Goal: Task Accomplishment & Management: Manage account settings

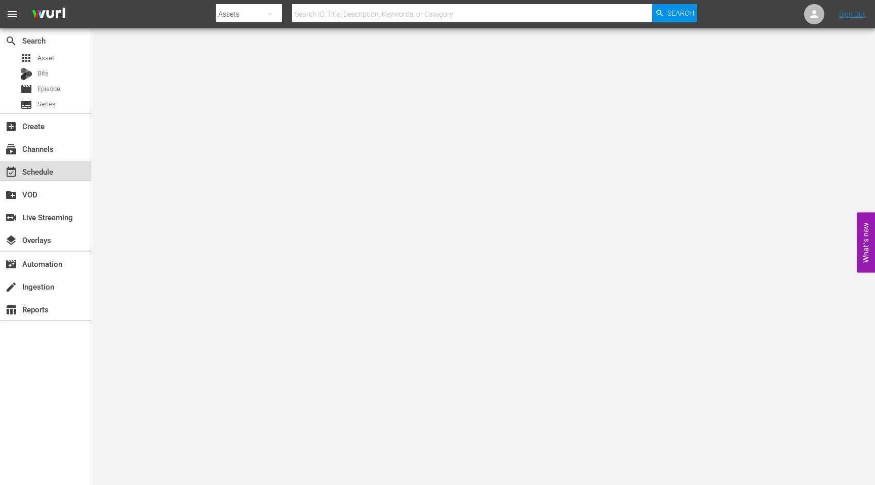
click at [43, 170] on div "event_available Schedule" at bounding box center [28, 170] width 57 height 9
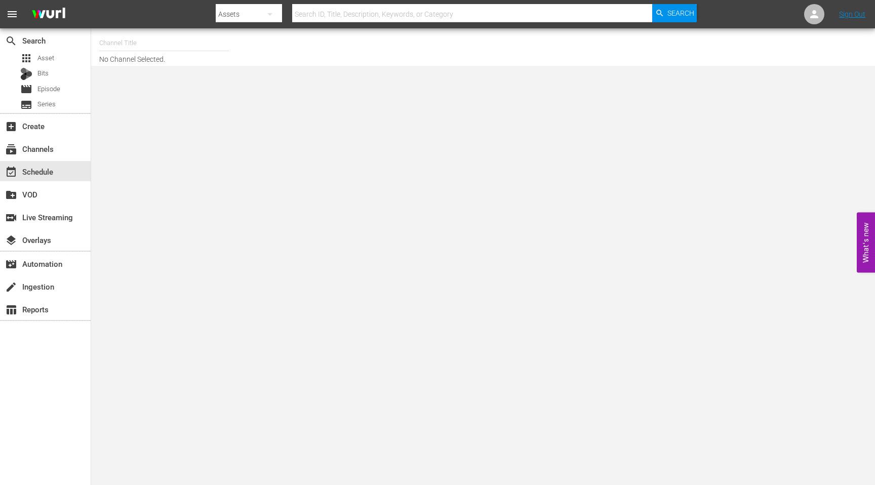
click at [153, 49] on input "text" at bounding box center [164, 43] width 130 height 24
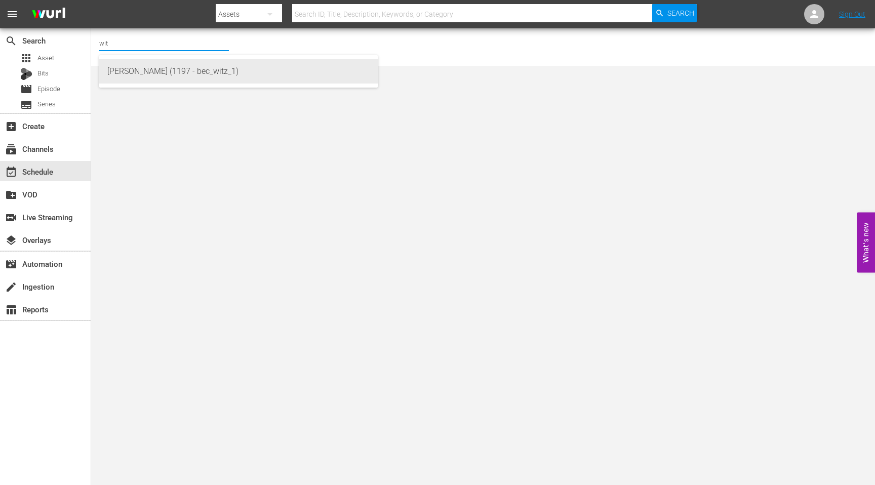
click at [176, 69] on div "WITZ (1197 - bec_witz_1)" at bounding box center [238, 71] width 262 height 24
type input "WITZ (1197 - bec_witz_1)"
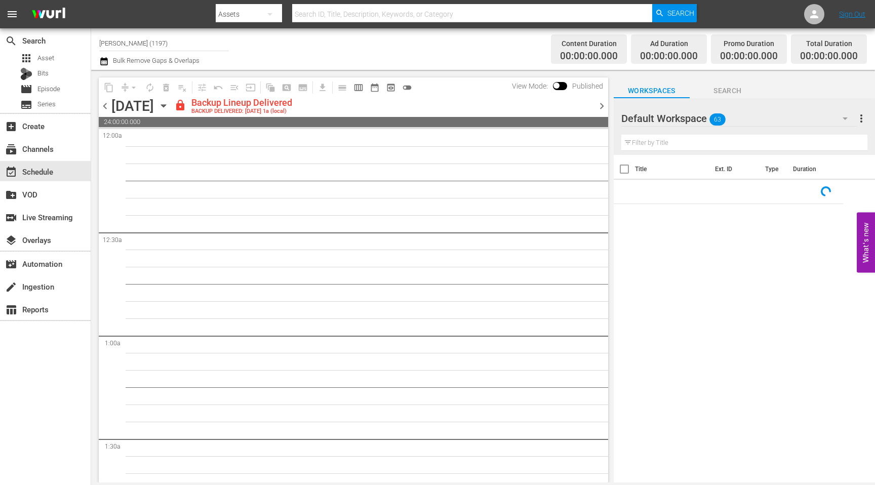
click at [605, 108] on span "chevron_right" at bounding box center [601, 106] width 13 height 13
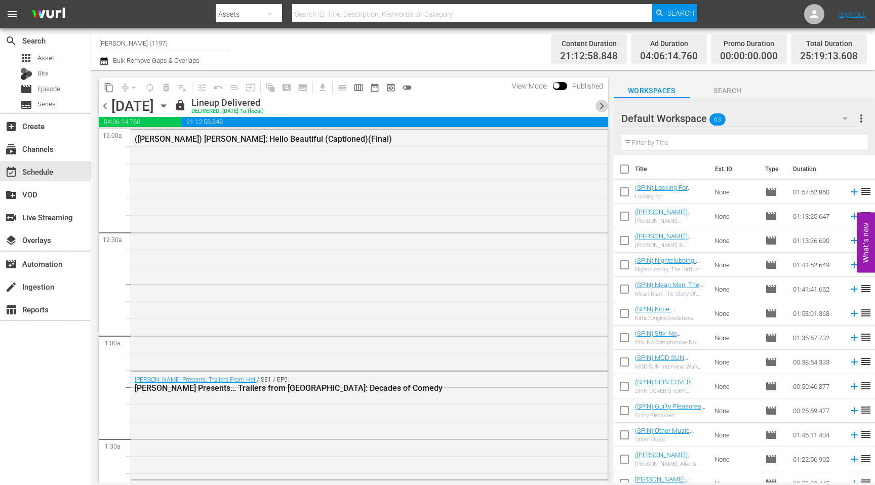
click at [604, 108] on span "chevron_right" at bounding box center [601, 106] width 13 height 13
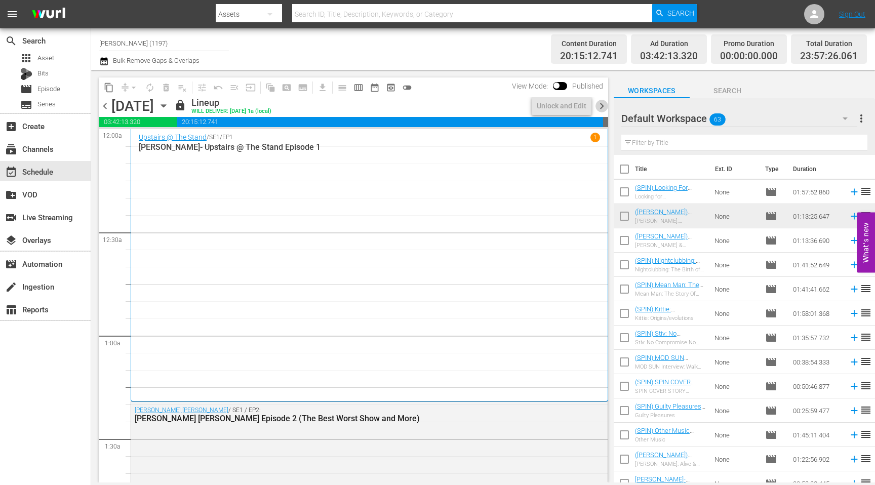
click at [604, 108] on span "chevron_right" at bounding box center [601, 106] width 13 height 13
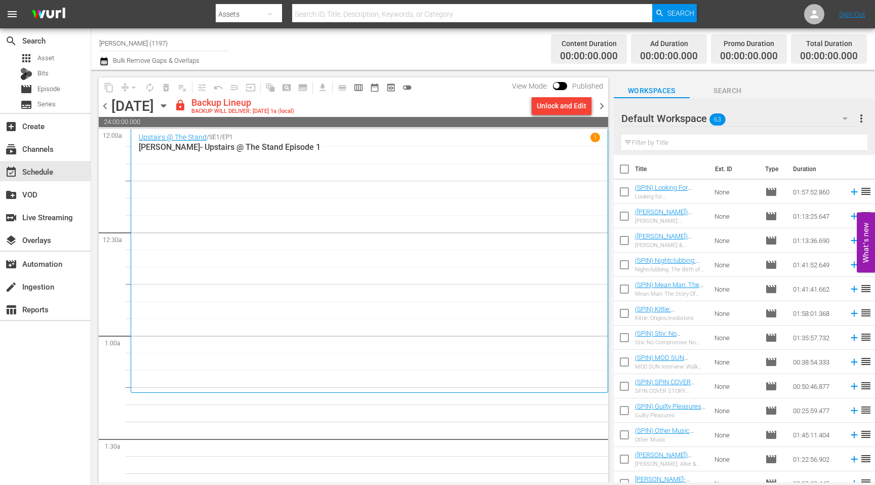
click at [557, 107] on div "Unlock and Edit" at bounding box center [562, 106] width 50 height 18
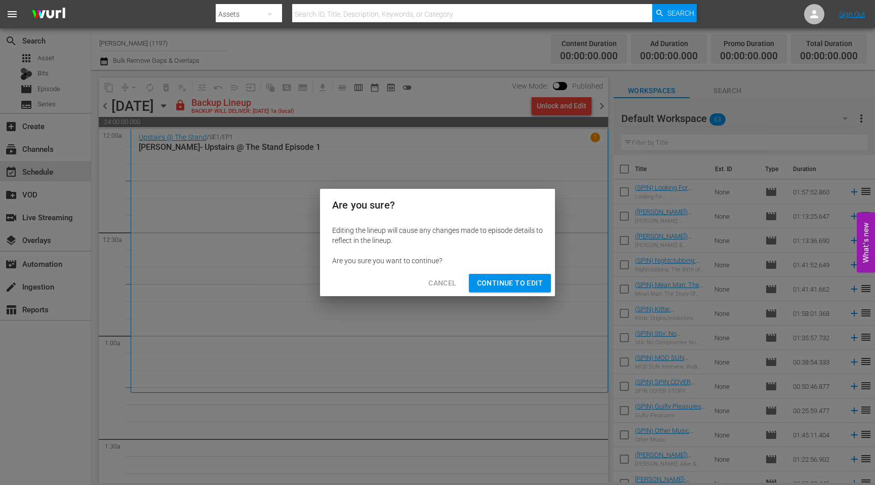
click at [514, 284] on span "Continue to Edit" at bounding box center [510, 283] width 66 height 13
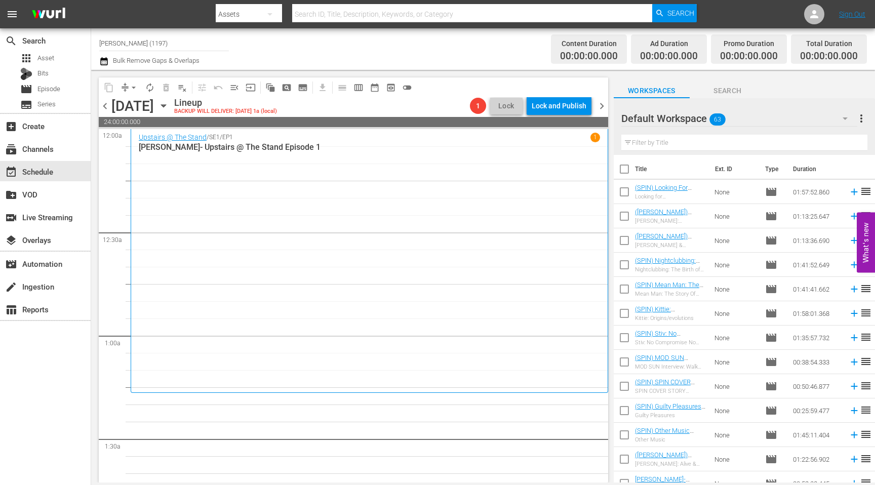
click at [166, 105] on icon "button" at bounding box center [163, 106] width 5 height 3
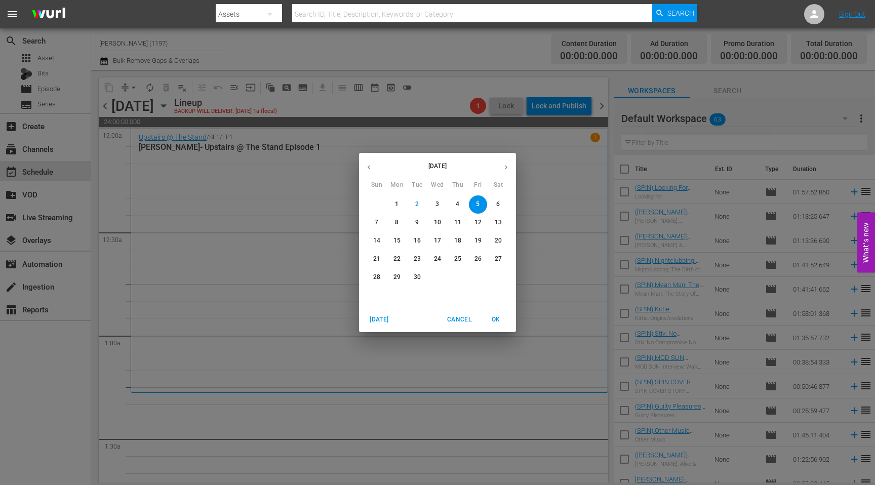
drag, startPoint x: 370, startPoint y: 169, endPoint x: 453, endPoint y: 251, distance: 116.7
click at [370, 169] on icon "button" at bounding box center [369, 168] width 8 height 8
click at [478, 278] on p "29" at bounding box center [477, 277] width 7 height 9
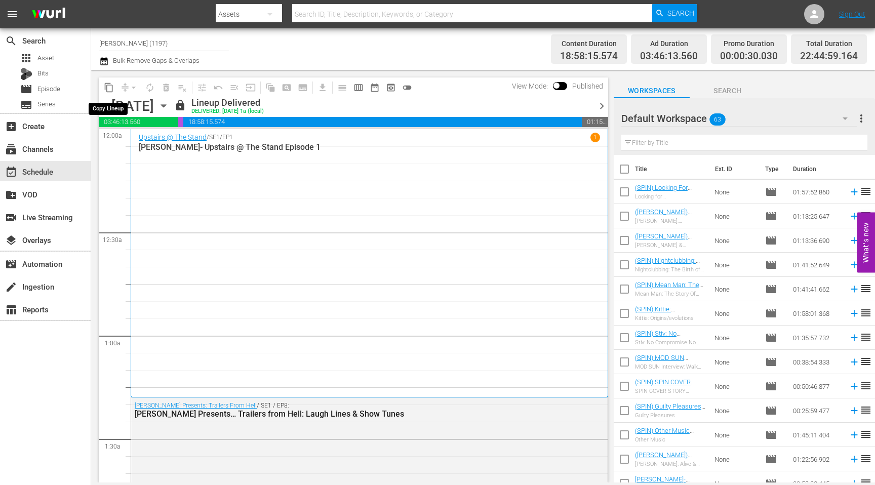
click at [109, 88] on span "content_copy" at bounding box center [109, 88] width 10 height 10
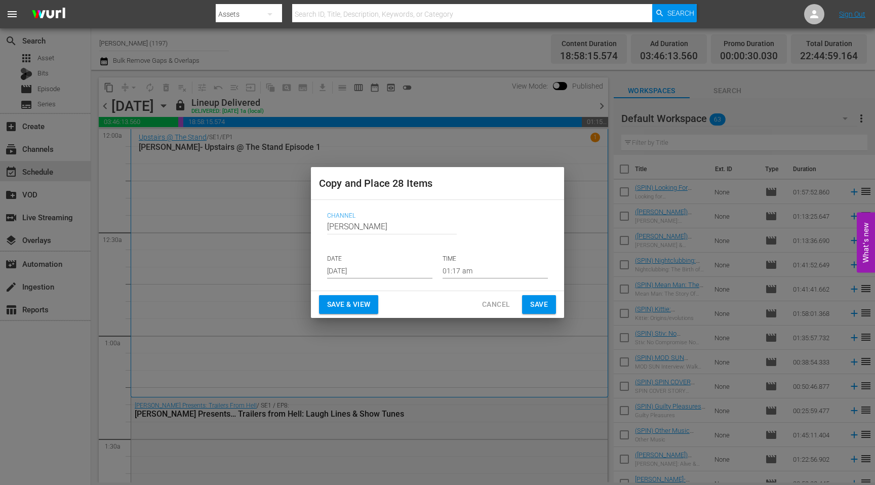
click at [379, 266] on input "[DATE]" at bounding box center [379, 270] width 105 height 15
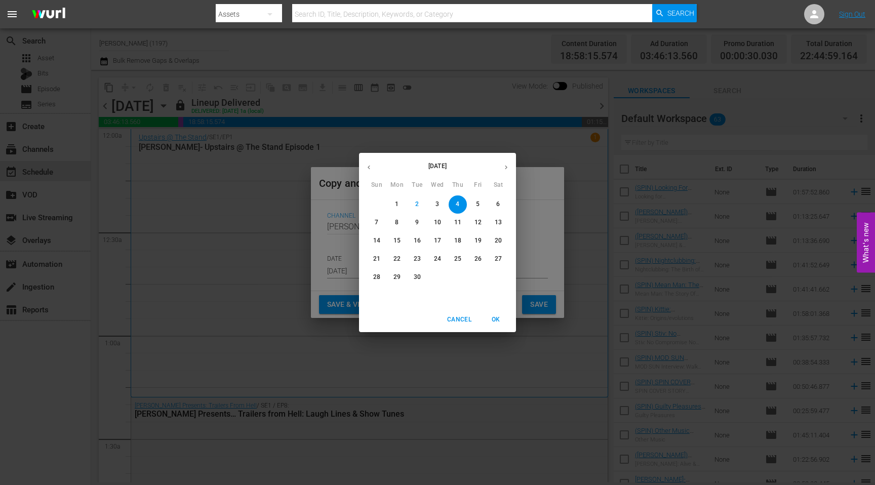
click at [473, 200] on span "5" at bounding box center [478, 204] width 18 height 9
type input "Sep 5th 2025"
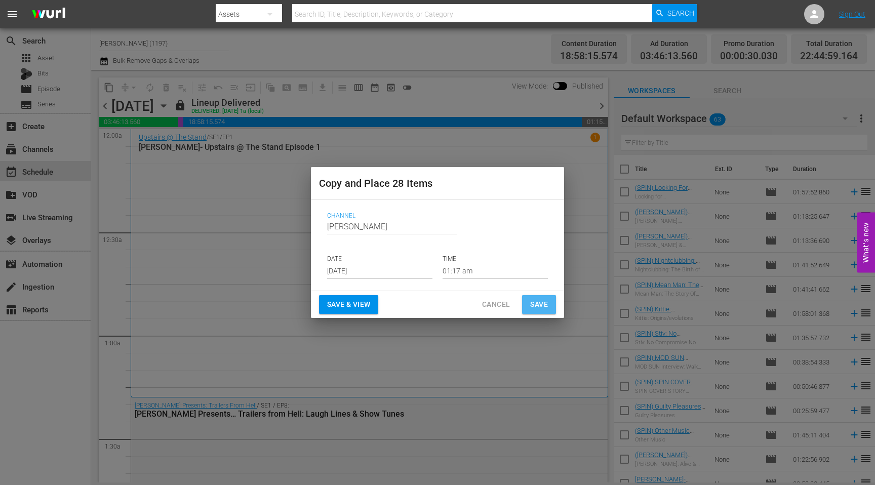
click at [536, 302] on span "Save" at bounding box center [539, 304] width 18 height 13
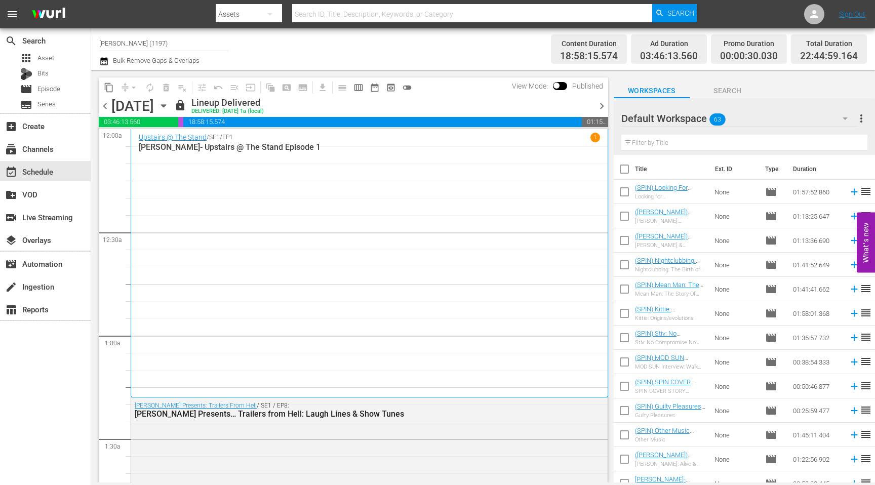
click at [599, 105] on span "chevron_right" at bounding box center [601, 106] width 13 height 13
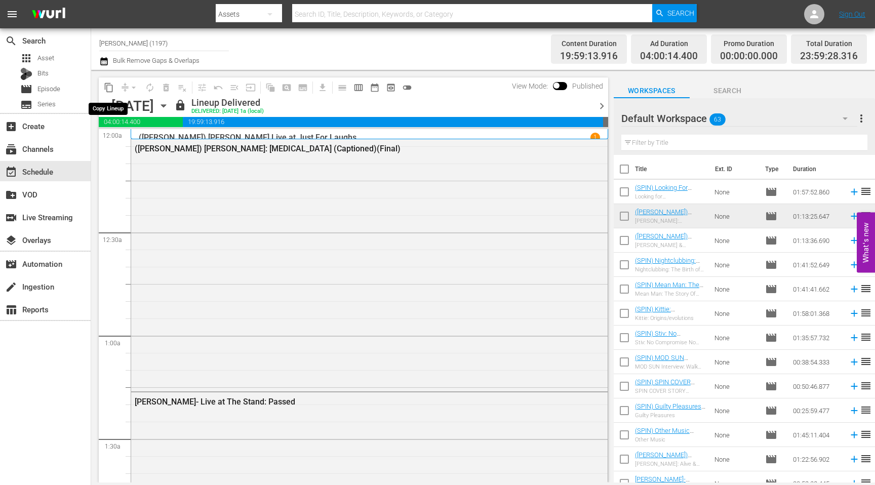
click at [110, 90] on span "content_copy" at bounding box center [109, 88] width 10 height 10
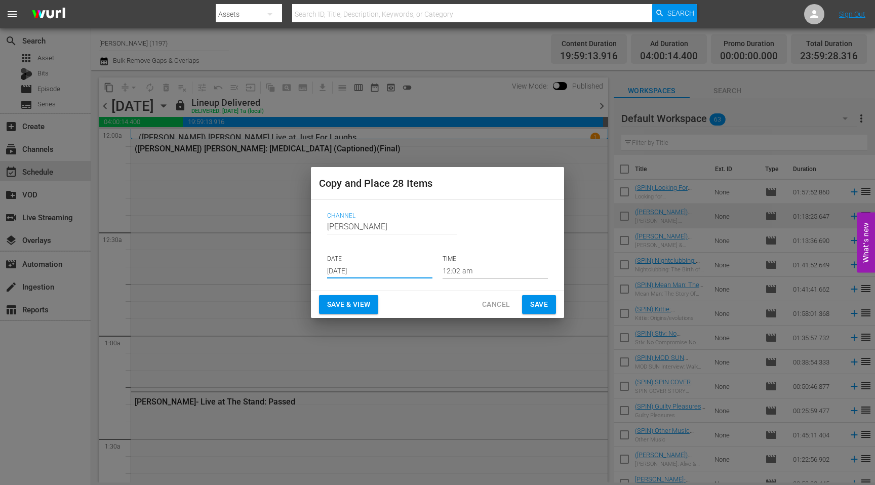
click at [341, 274] on input "[DATE]" at bounding box center [379, 270] width 105 height 15
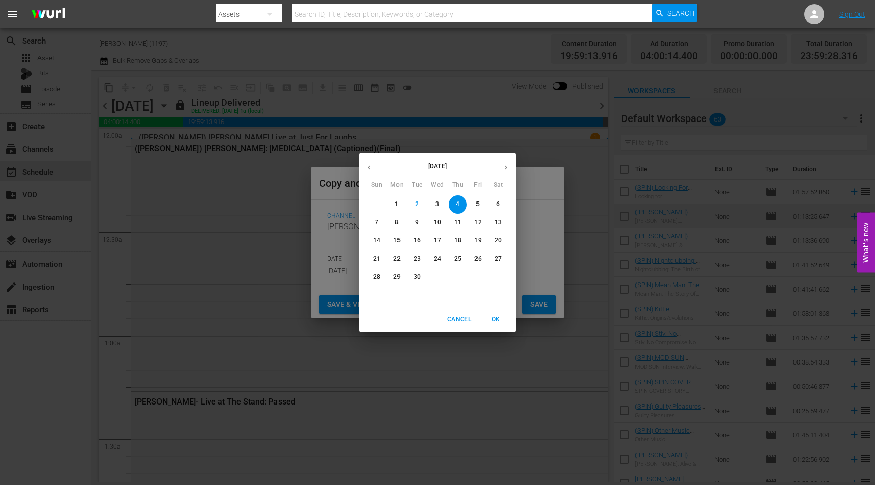
click at [498, 204] on p "6" at bounding box center [498, 204] width 4 height 9
type input "[DATE]"
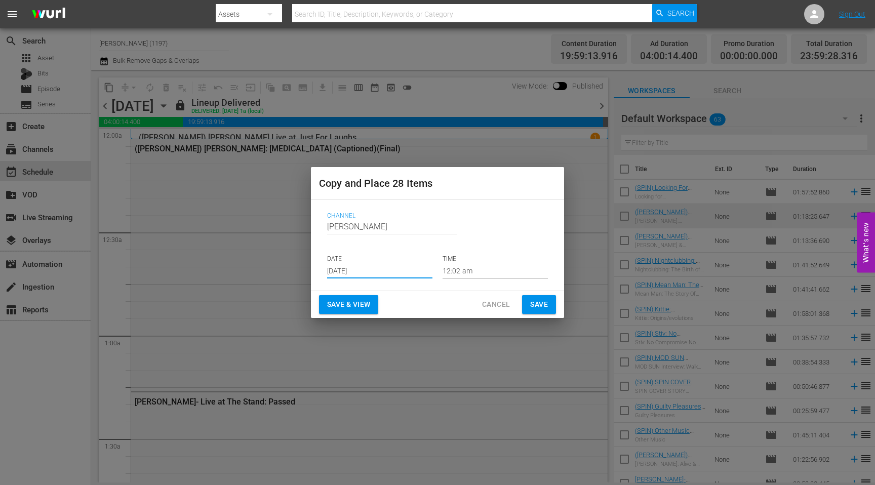
click at [502, 306] on span "Cancel" at bounding box center [496, 304] width 28 height 13
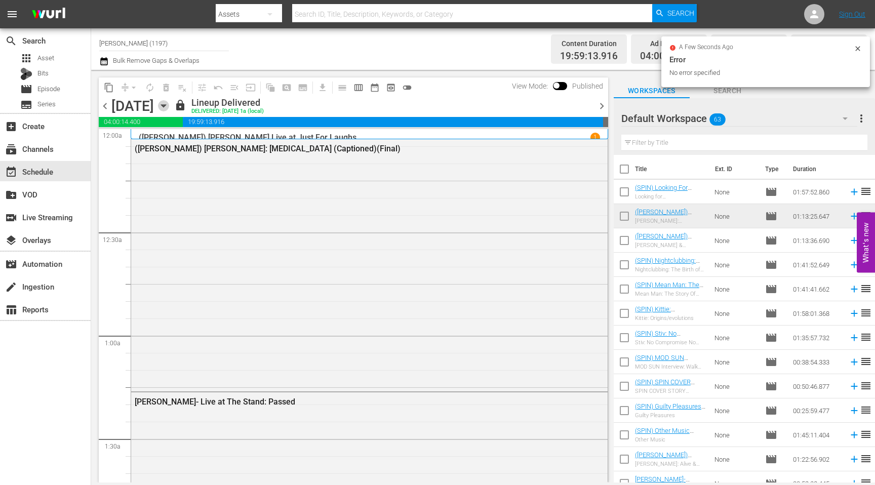
click at [169, 106] on icon "button" at bounding box center [163, 105] width 11 height 11
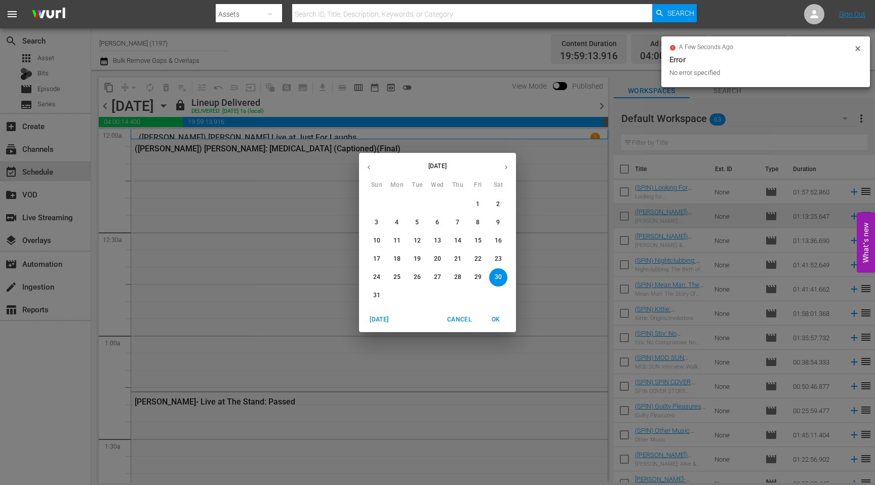
click at [509, 166] on icon "button" at bounding box center [506, 168] width 8 height 8
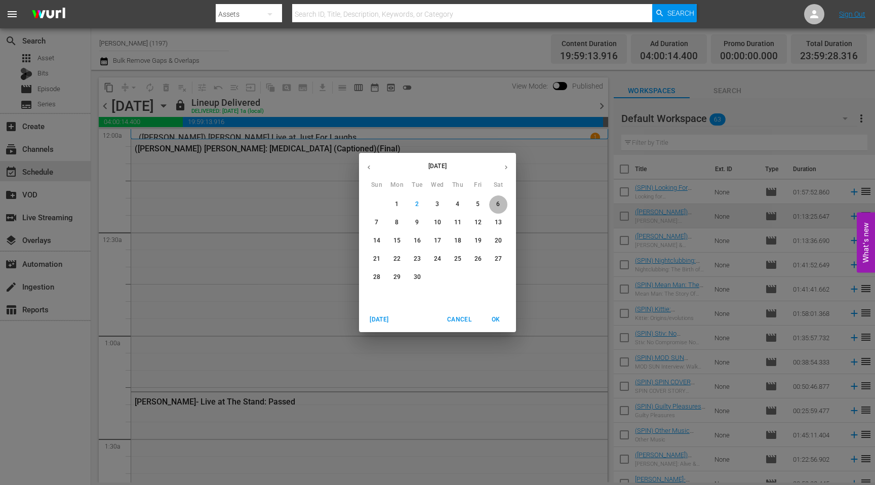
click at [498, 202] on p "6" at bounding box center [498, 204] width 4 height 9
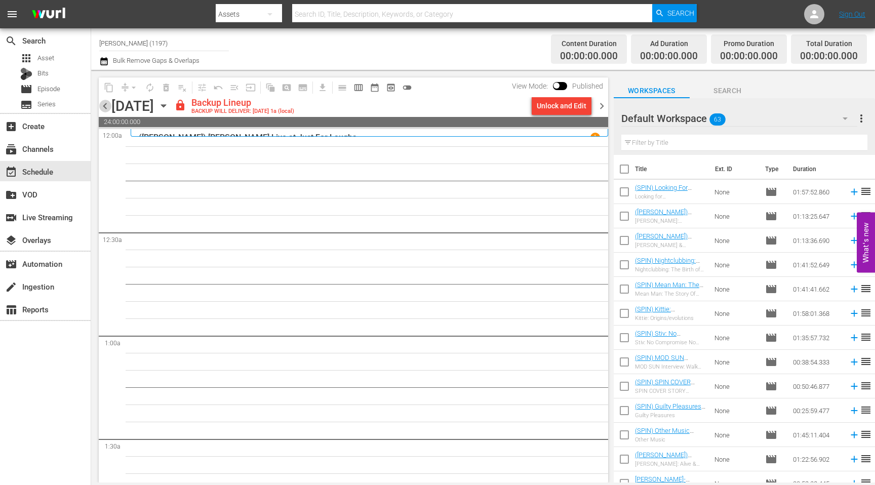
click at [108, 109] on span "chevron_left" at bounding box center [105, 106] width 13 height 13
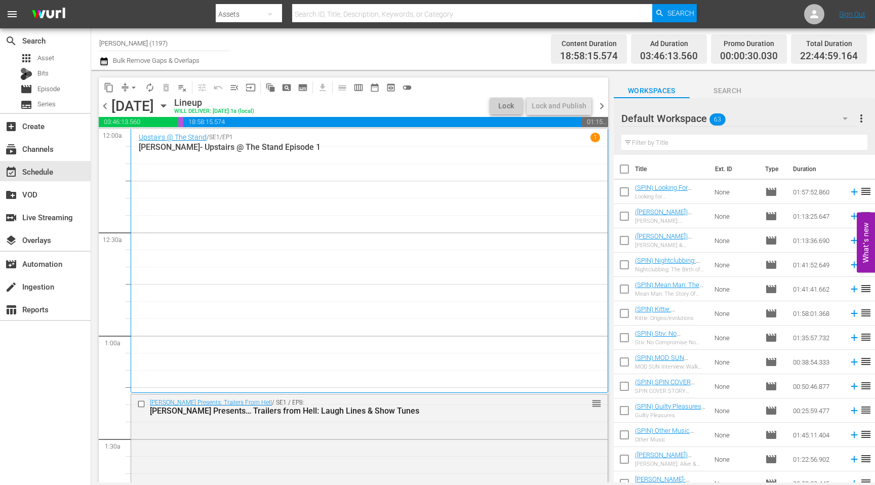
click at [598, 108] on span "chevron_right" at bounding box center [601, 106] width 13 height 13
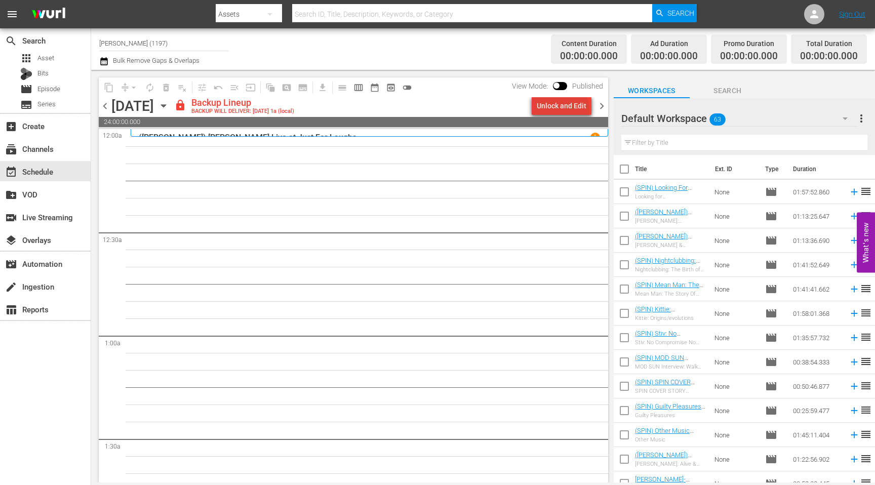
click at [564, 109] on div "Unlock and Edit" at bounding box center [562, 106] width 50 height 18
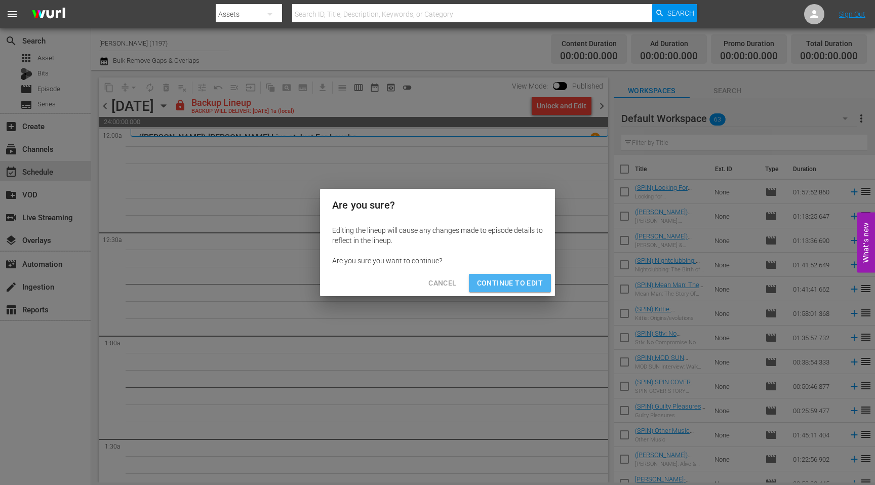
drag, startPoint x: 531, startPoint y: 275, endPoint x: 601, endPoint y: 220, distance: 89.4
click at [531, 275] on button "Continue to Edit" at bounding box center [510, 283] width 82 height 19
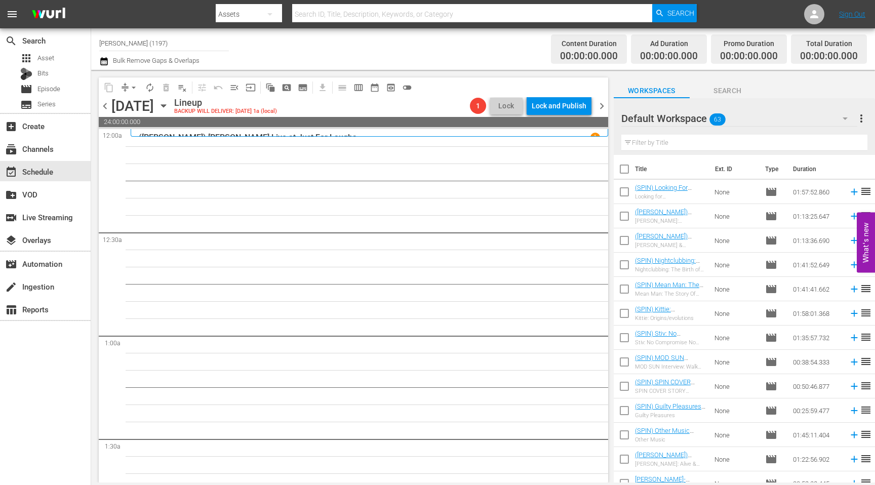
click at [600, 108] on span "chevron_right" at bounding box center [601, 106] width 13 height 13
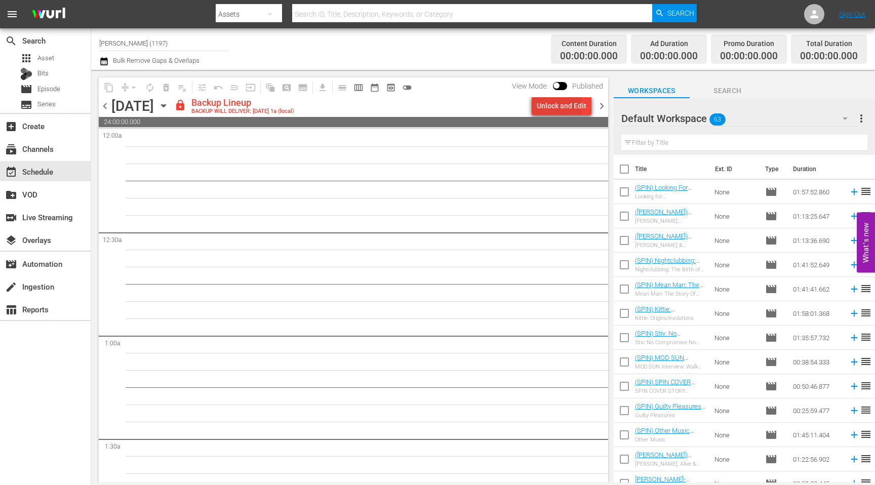
click at [553, 106] on div "Unlock and Edit" at bounding box center [562, 106] width 50 height 18
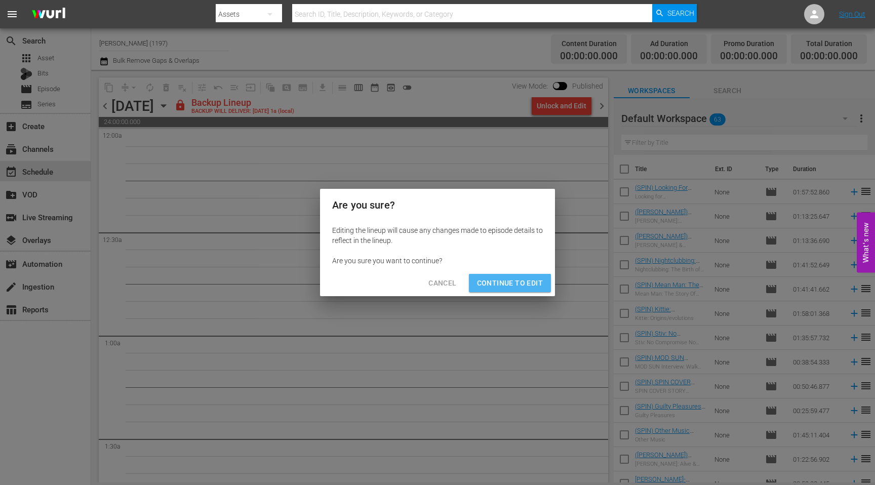
click at [508, 292] on button "Continue to Edit" at bounding box center [510, 283] width 82 height 19
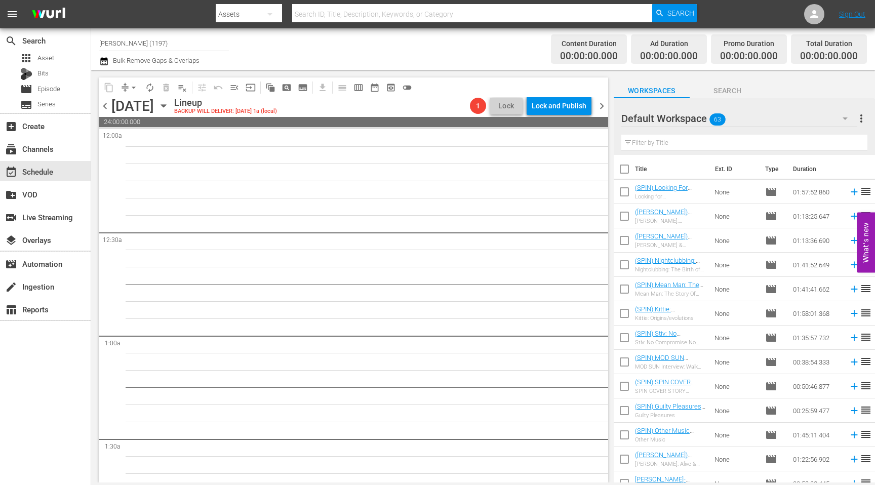
click at [106, 109] on span "chevron_left" at bounding box center [105, 106] width 13 height 13
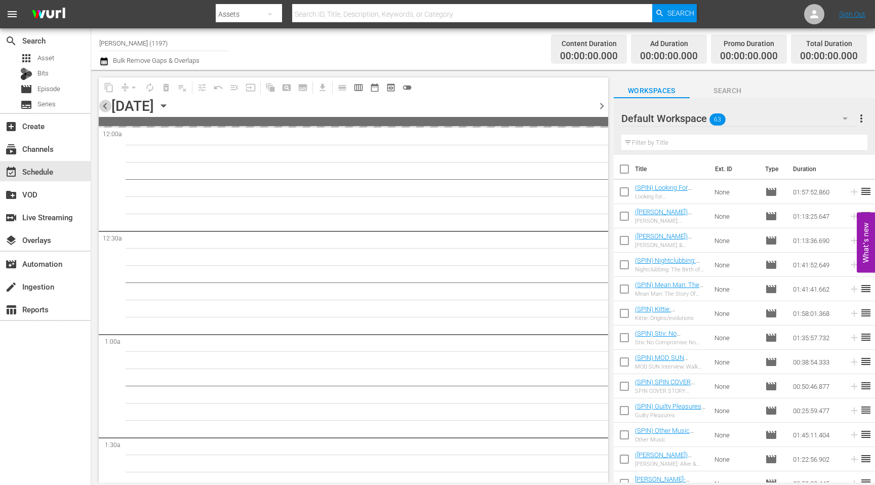
click at [106, 109] on span "chevron_left" at bounding box center [105, 106] width 13 height 13
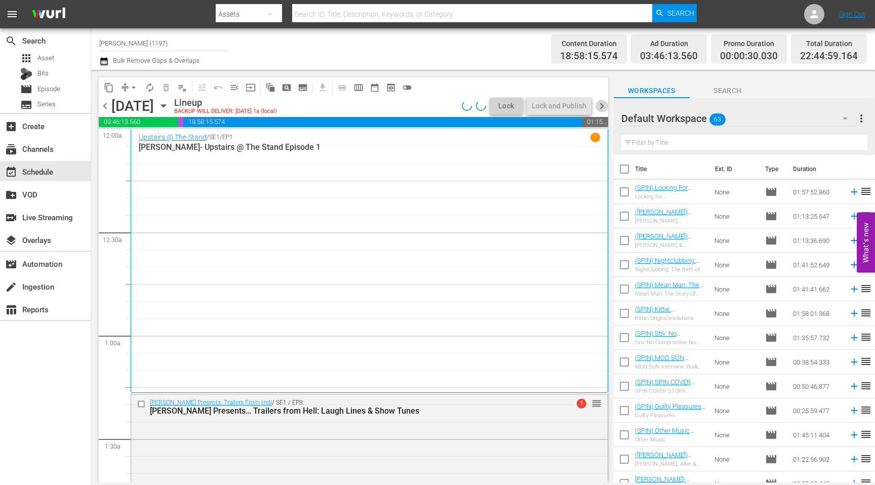
click at [602, 110] on span "chevron_right" at bounding box center [601, 106] width 13 height 13
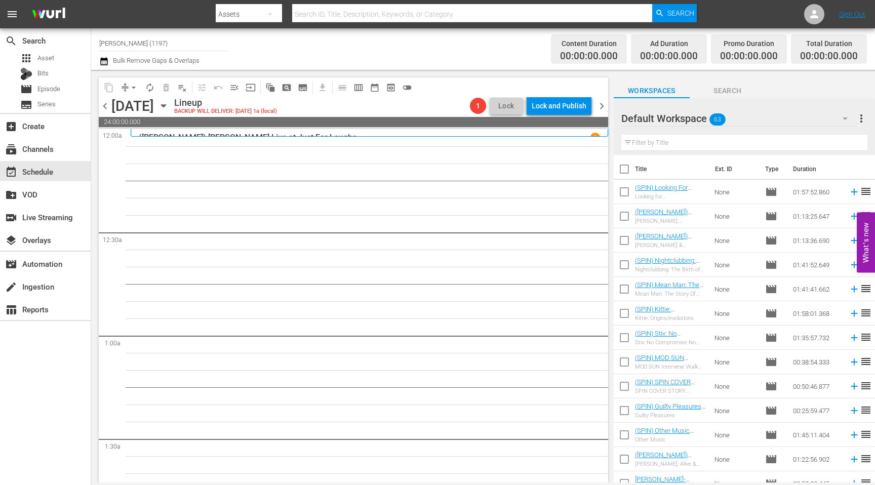
click at [169, 106] on icon "button" at bounding box center [163, 105] width 11 height 11
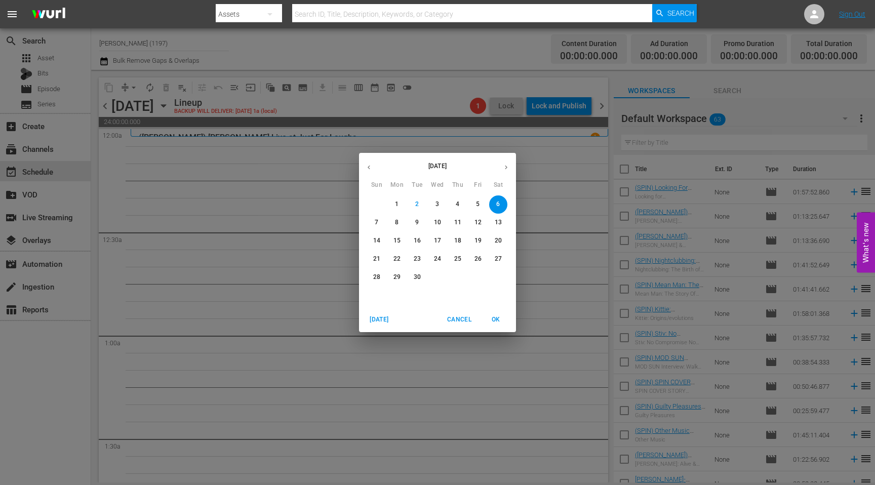
click at [365, 168] on icon "button" at bounding box center [369, 168] width 8 height 8
click at [497, 277] on p "30" at bounding box center [498, 277] width 7 height 9
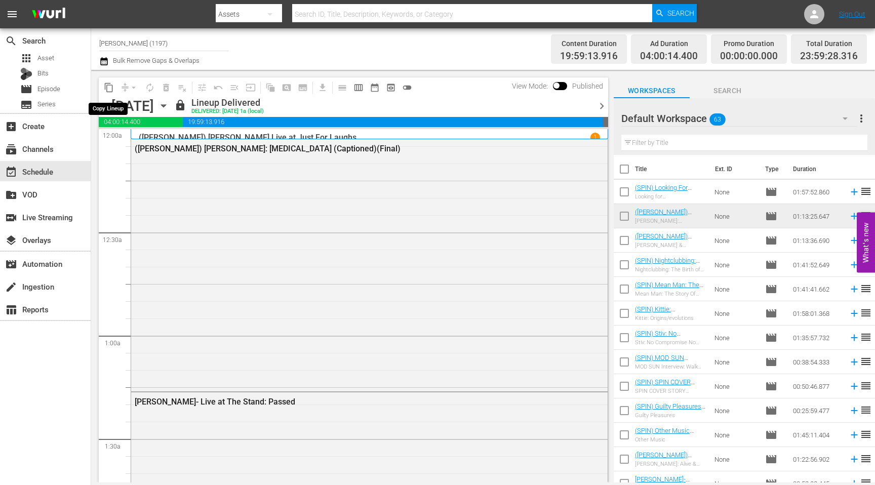
click at [106, 88] on span "content_copy" at bounding box center [109, 88] width 10 height 10
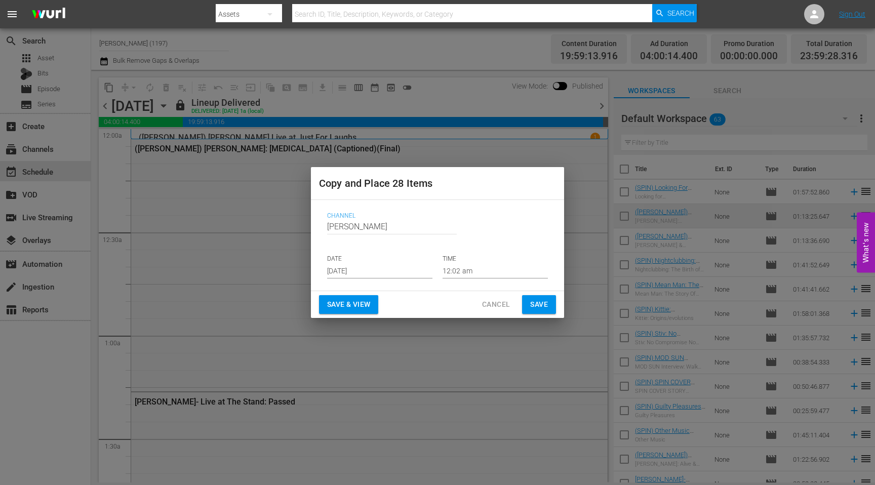
click at [345, 273] on input "[DATE]" at bounding box center [379, 270] width 105 height 15
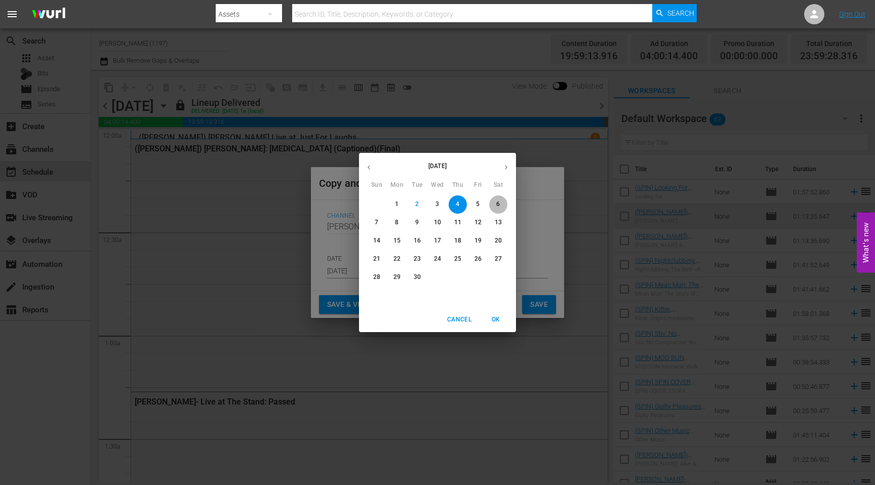
drag, startPoint x: 497, startPoint y: 206, endPoint x: 546, endPoint y: 285, distance: 93.3
click at [497, 206] on p "6" at bounding box center [498, 204] width 4 height 9
type input "[DATE]"
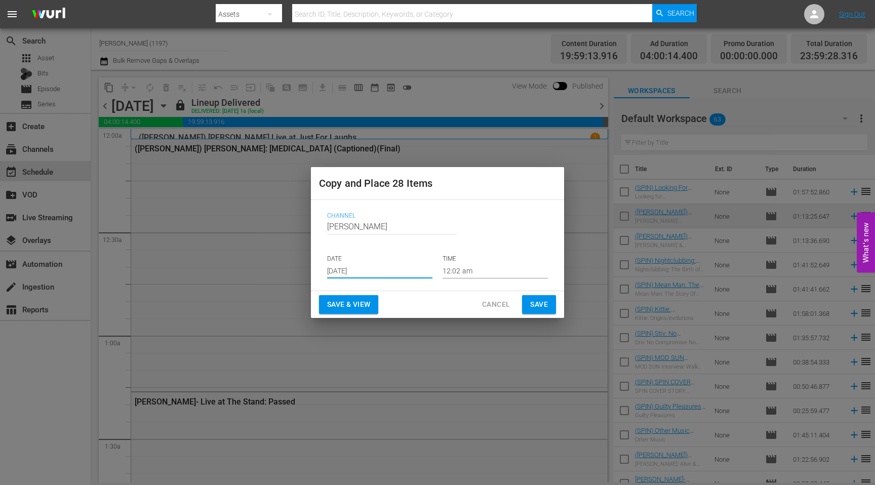
click at [543, 306] on span "Save" at bounding box center [539, 304] width 18 height 13
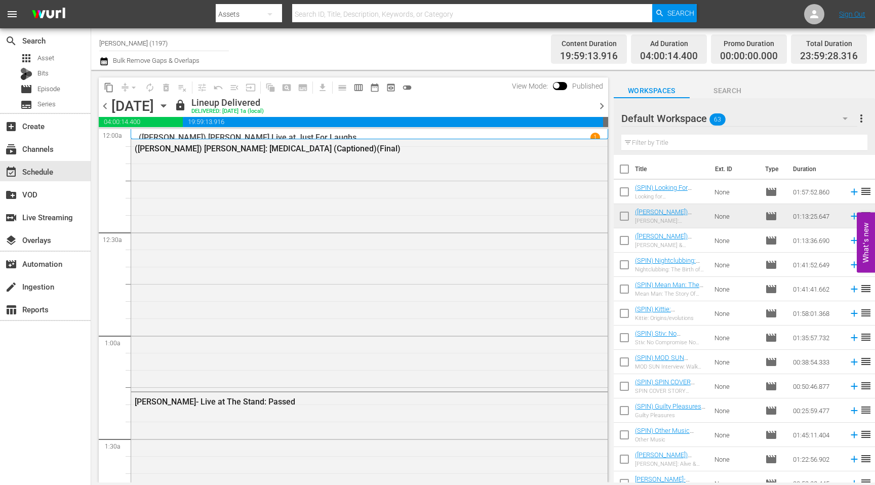
click at [605, 104] on span "chevron_right" at bounding box center [601, 106] width 13 height 13
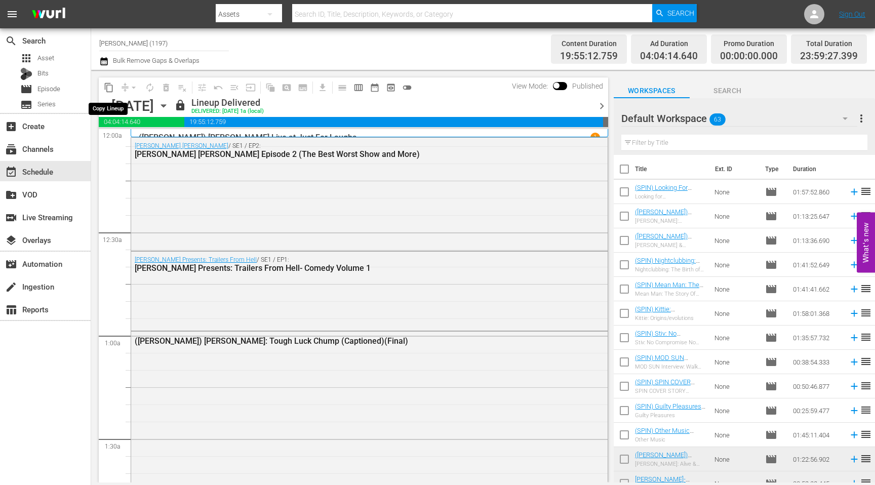
click at [106, 89] on span "content_copy" at bounding box center [109, 88] width 10 height 10
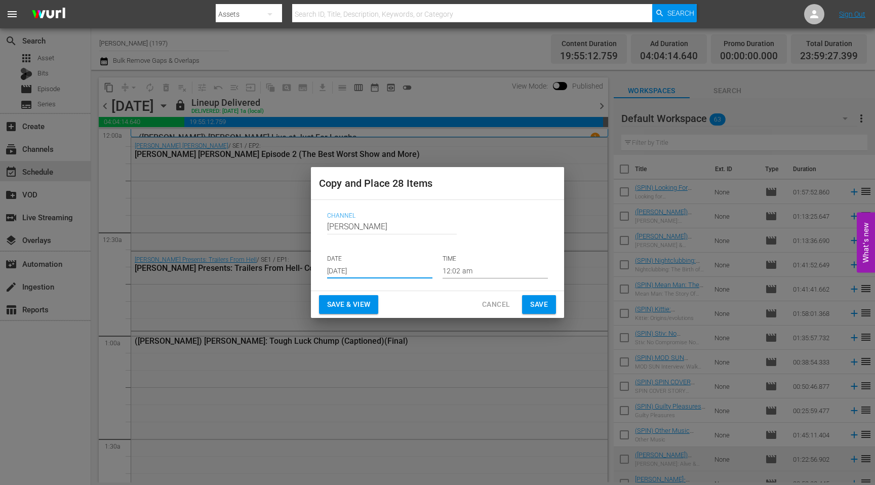
click at [341, 269] on input "[DATE]" at bounding box center [379, 270] width 105 height 15
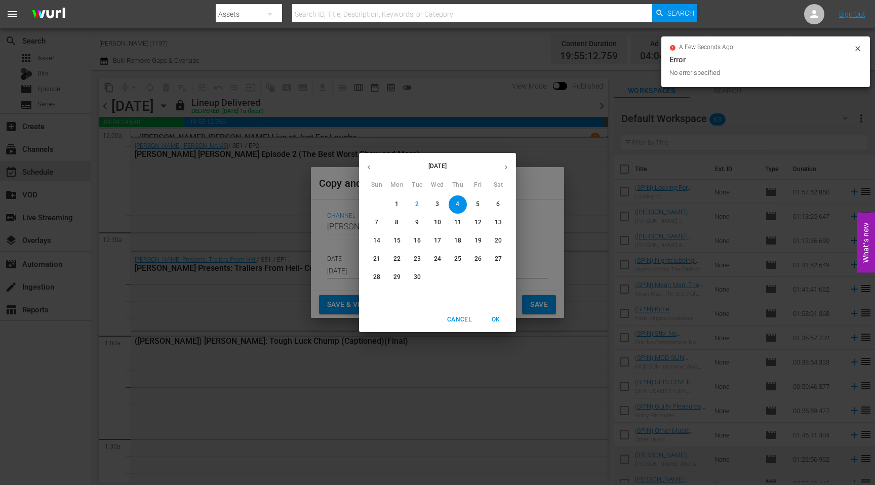
click at [374, 222] on span "7" at bounding box center [377, 222] width 18 height 9
type input "[DATE]"
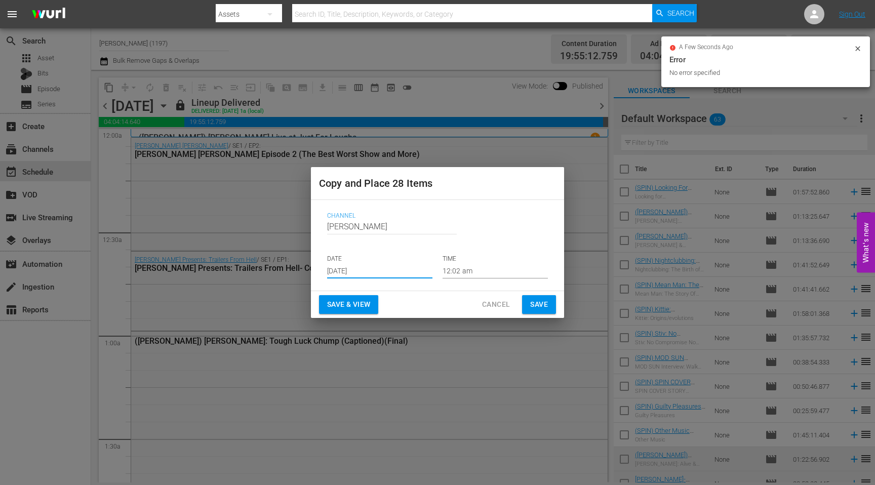
click at [353, 306] on span "Save & View" at bounding box center [348, 304] width 43 height 13
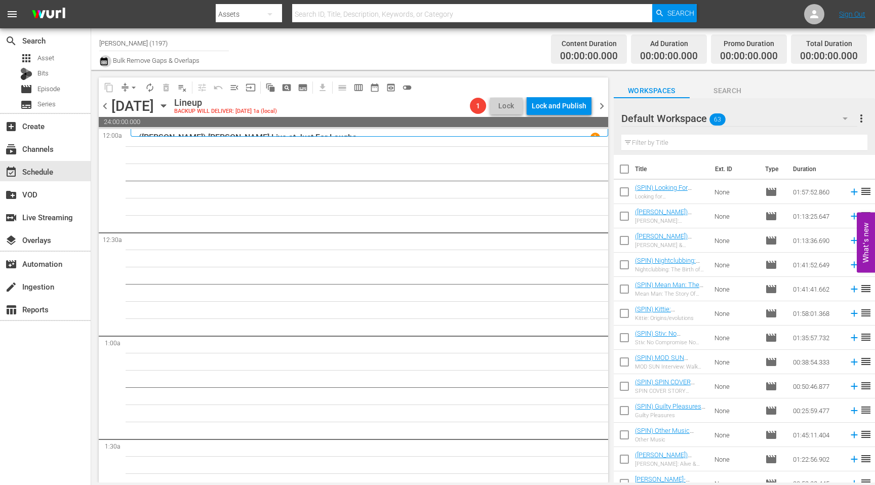
click at [107, 64] on icon "button" at bounding box center [103, 61] width 7 height 8
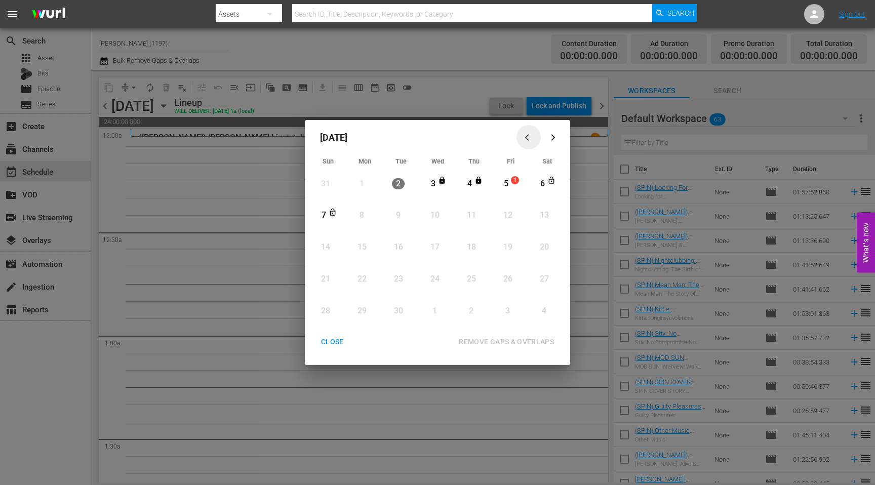
click at [525, 135] on icon "button" at bounding box center [529, 138] width 8 height 8
click at [554, 137] on icon "button" at bounding box center [553, 138] width 8 height 8
click at [586, 133] on div "September 2025 Sun Mon Tue Wed Thu Fri Sat 31 View Lineup 1 View Lineup 2 View …" at bounding box center [437, 242] width 875 height 485
drag, startPoint x: 337, startPoint y: 349, endPoint x: 325, endPoint y: 323, distance: 28.5
click at [337, 347] on button "CLOSE" at bounding box center [332, 342] width 47 height 19
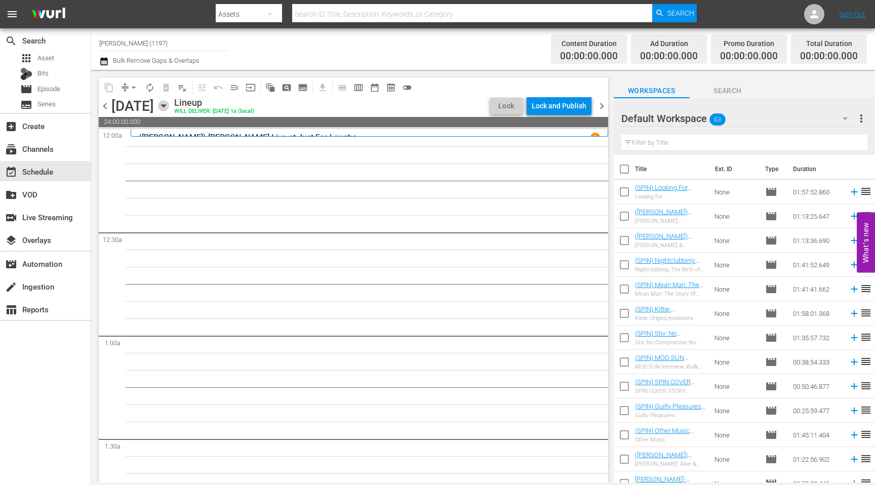
click at [169, 107] on icon "button" at bounding box center [163, 105] width 11 height 11
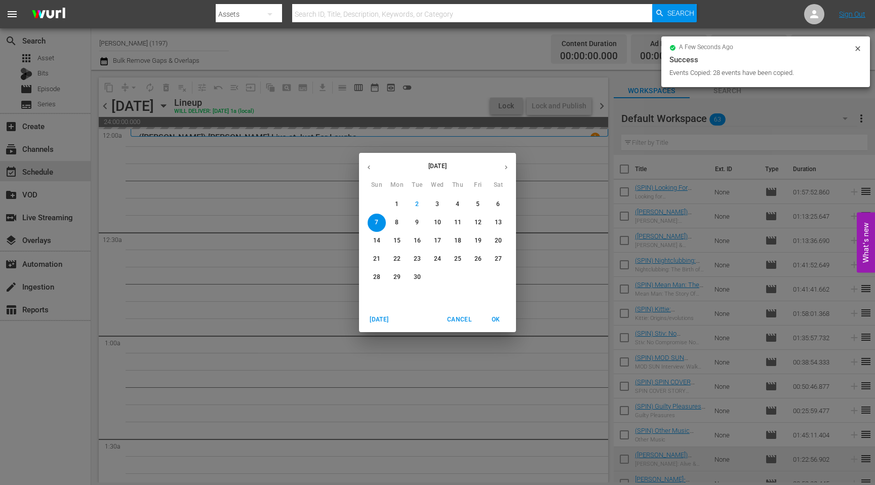
click at [479, 202] on p "5" at bounding box center [478, 204] width 4 height 9
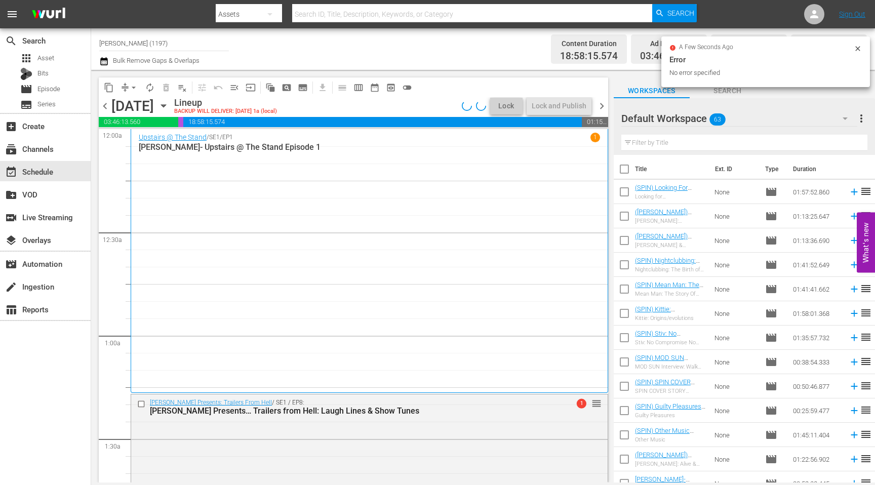
click at [602, 107] on span "chevron_right" at bounding box center [601, 106] width 13 height 13
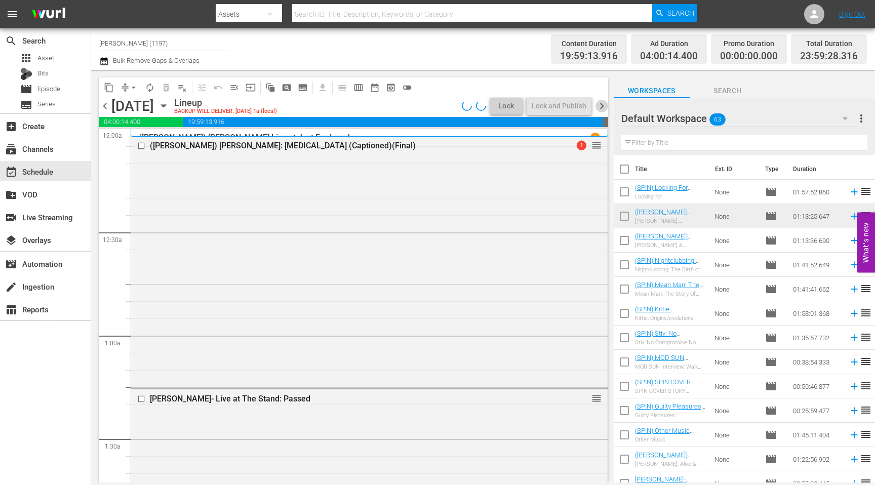
click at [602, 107] on span "chevron_right" at bounding box center [601, 106] width 13 height 13
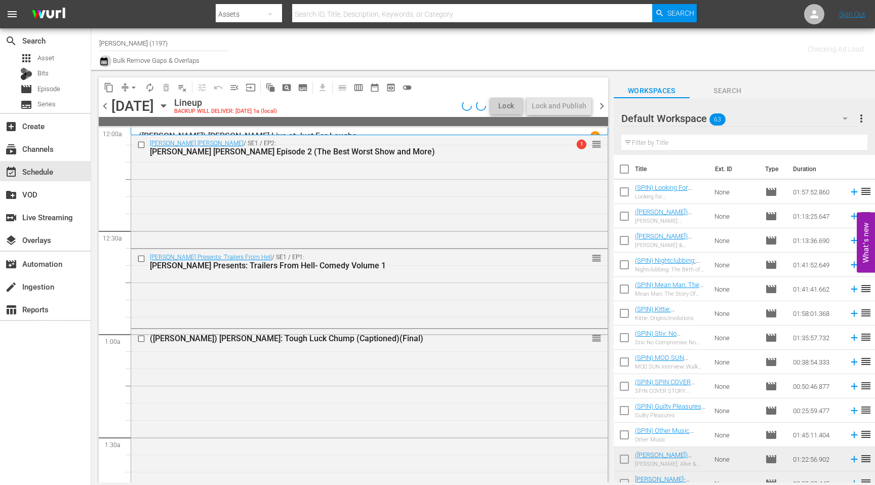
click at [109, 64] on button "button" at bounding box center [105, 61] width 12 height 12
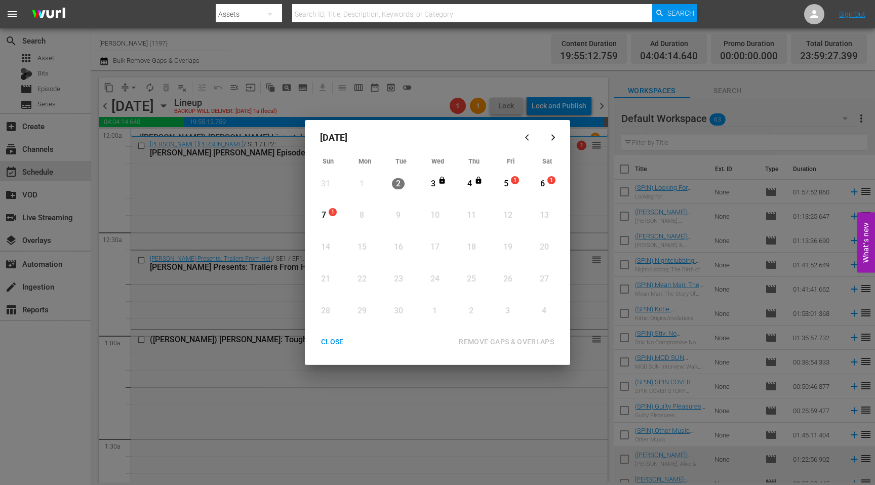
click at [503, 183] on div "5" at bounding box center [506, 184] width 13 height 12
click at [321, 212] on div "7" at bounding box center [323, 216] width 13 height 12
click at [515, 343] on div "REMOVE GAPS & OVERLAPS" at bounding box center [506, 342] width 111 height 13
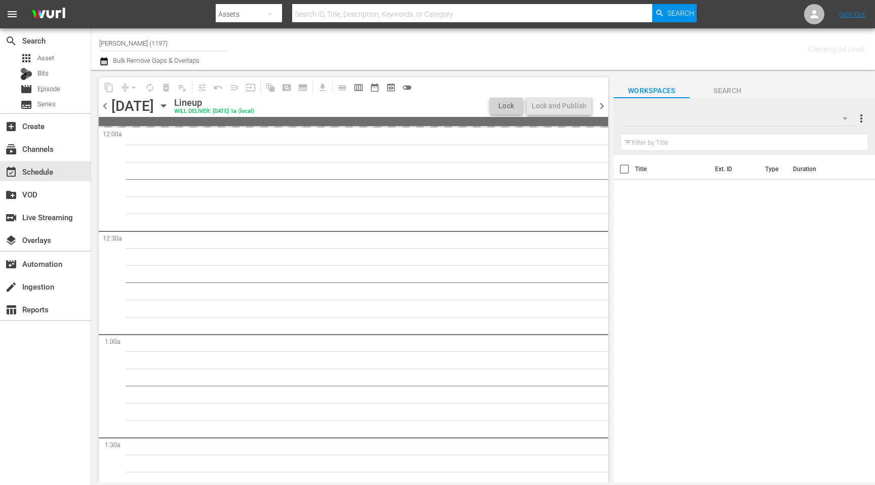
click at [106, 103] on span "chevron_left" at bounding box center [105, 106] width 13 height 13
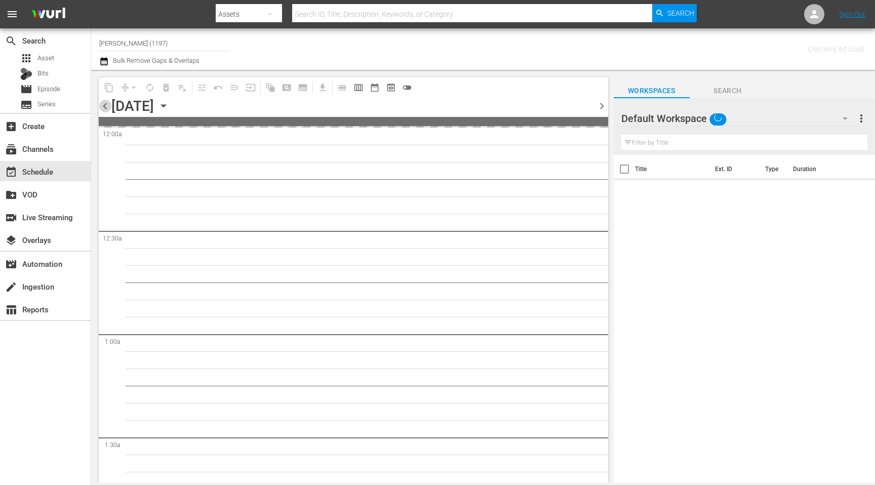
click at [106, 103] on span "chevron_left" at bounding box center [105, 106] width 13 height 13
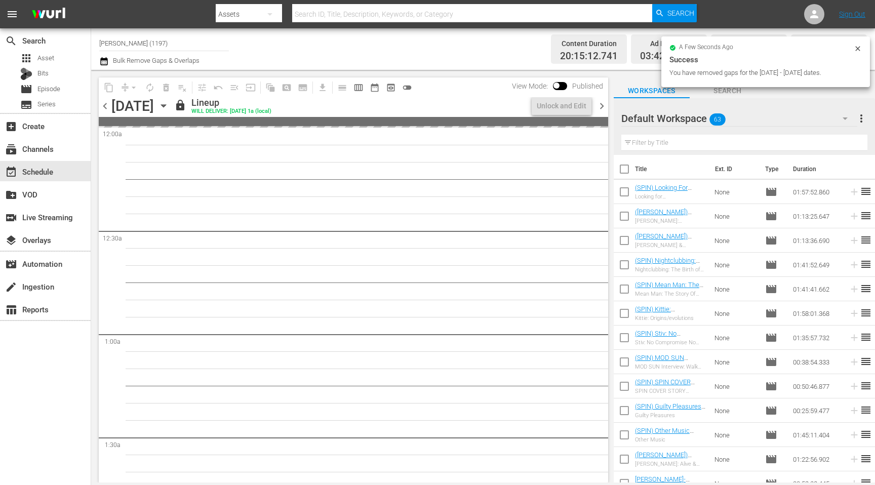
click at [600, 107] on span "chevron_right" at bounding box center [601, 106] width 13 height 13
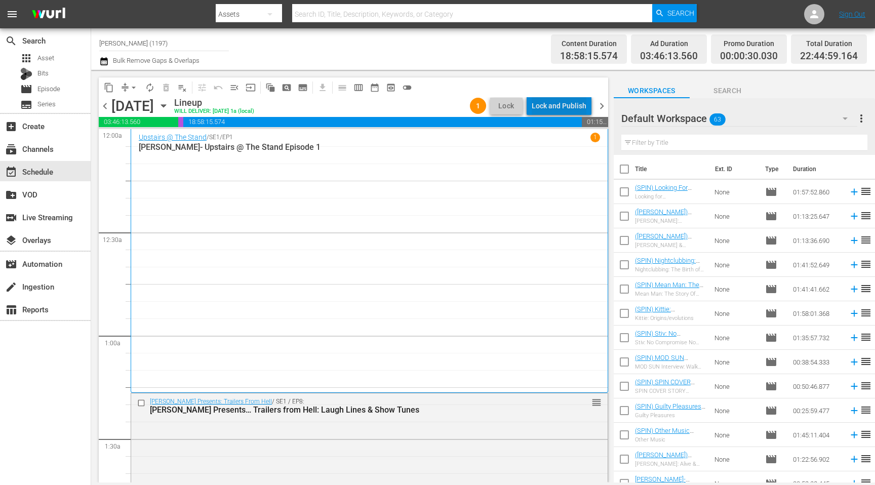
click at [575, 107] on div "Lock and Publish" at bounding box center [559, 106] width 55 height 18
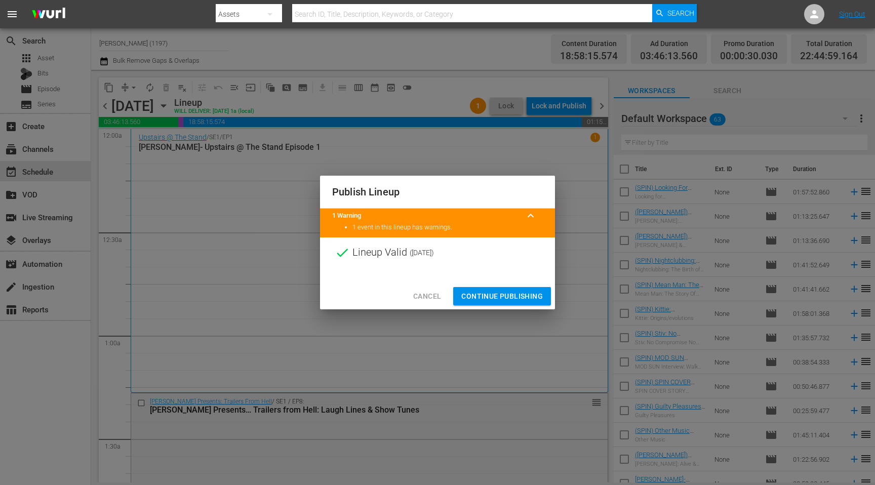
click at [513, 291] on span "Continue Publishing" at bounding box center [502, 296] width 82 height 13
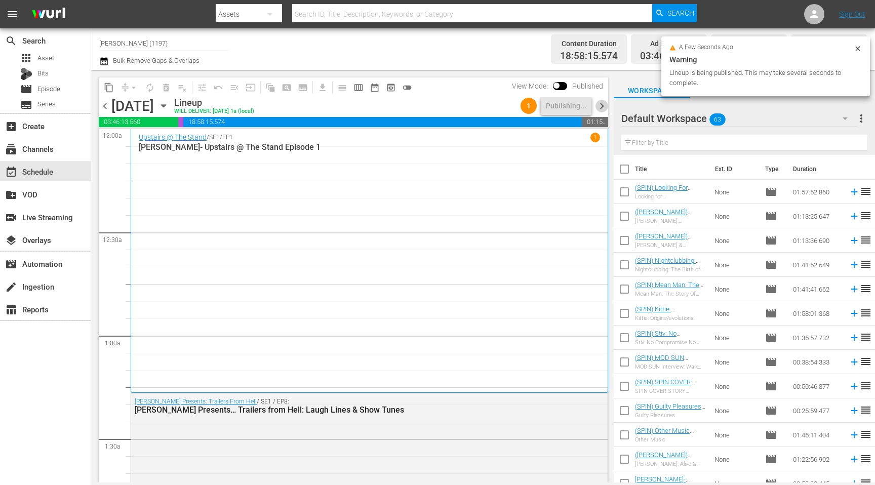
click at [598, 106] on span "chevron_right" at bounding box center [601, 106] width 13 height 13
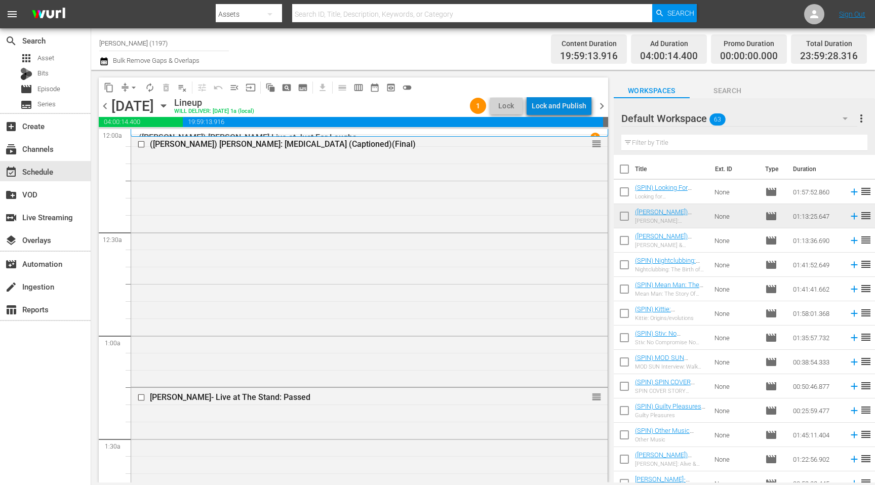
click at [576, 109] on div "Lock and Publish" at bounding box center [559, 106] width 55 height 18
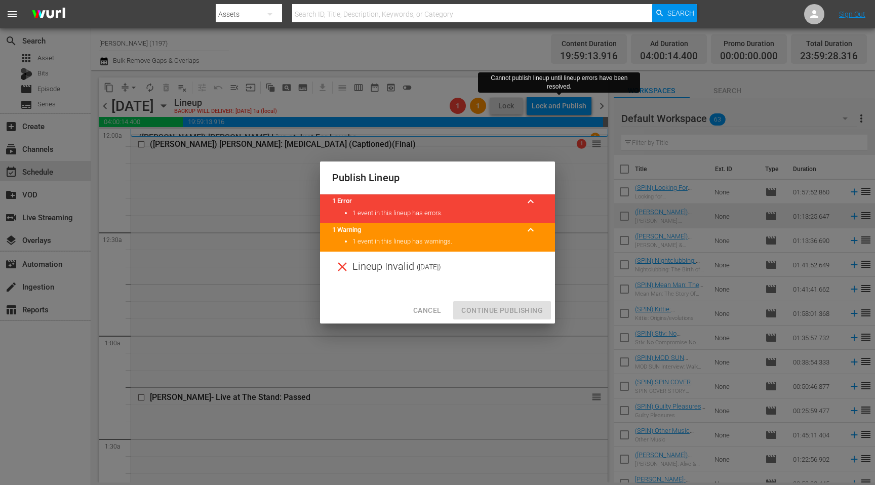
click at [431, 310] on span "Cancel" at bounding box center [427, 310] width 28 height 13
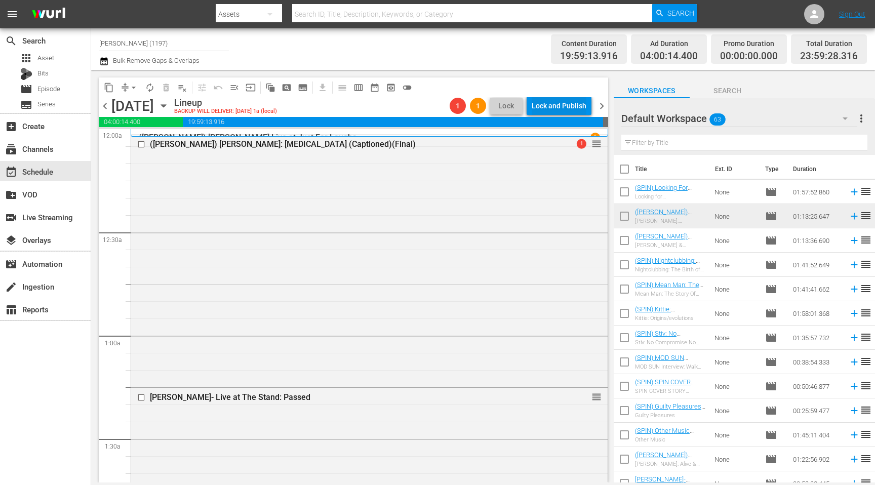
click at [557, 111] on div "Lock and Publish" at bounding box center [559, 106] width 55 height 18
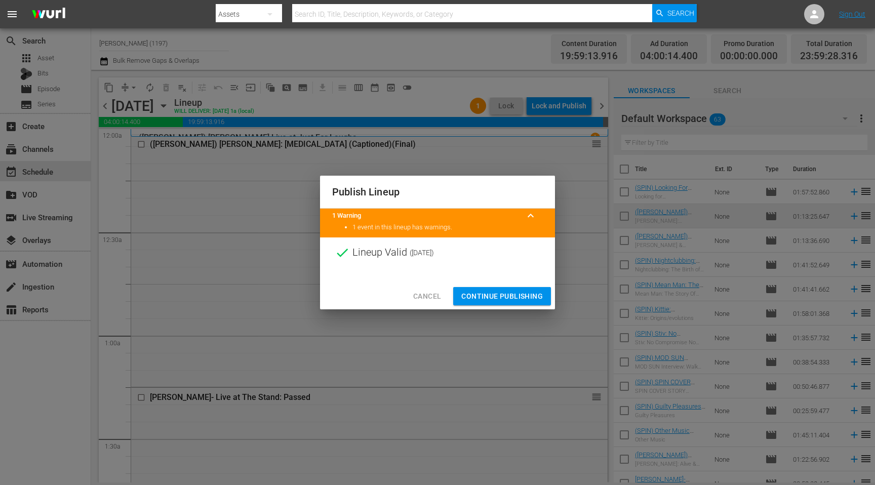
drag, startPoint x: 513, startPoint y: 297, endPoint x: 506, endPoint y: 297, distance: 7.1
click at [513, 297] on span "Continue Publishing" at bounding box center [502, 296] width 82 height 13
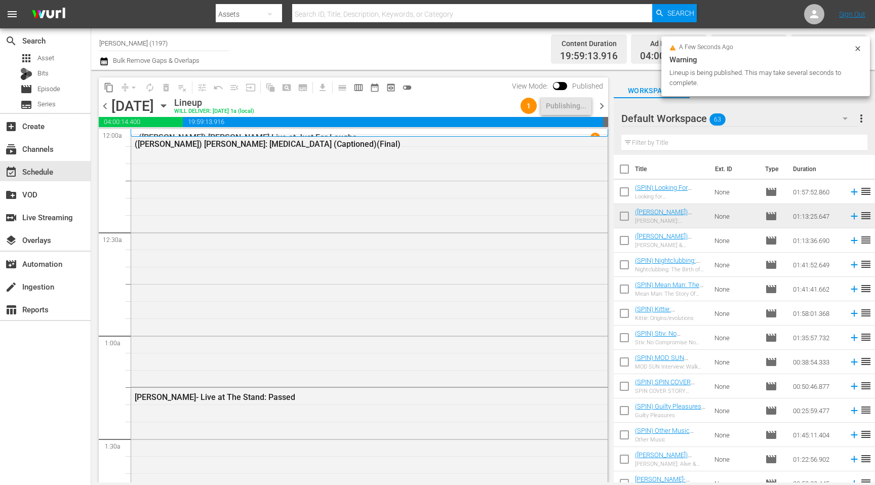
click at [607, 108] on span "chevron_right" at bounding box center [601, 106] width 13 height 13
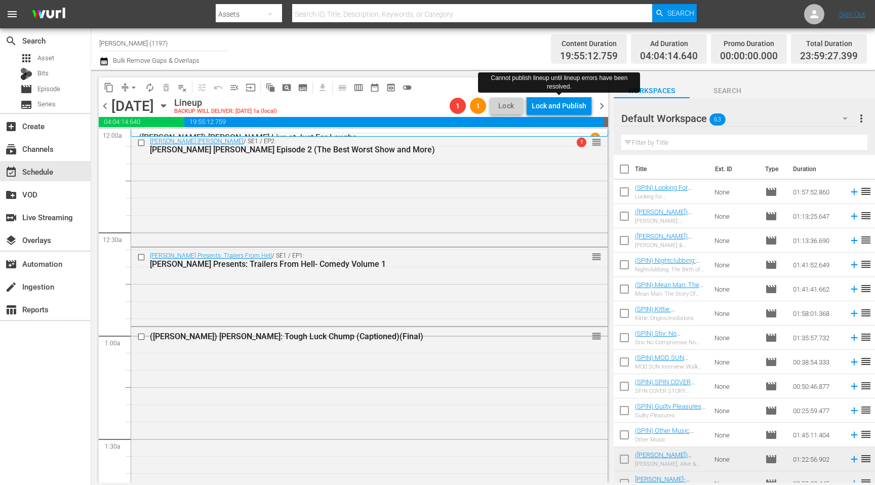
click at [555, 109] on div "Lock and Publish" at bounding box center [559, 106] width 55 height 18
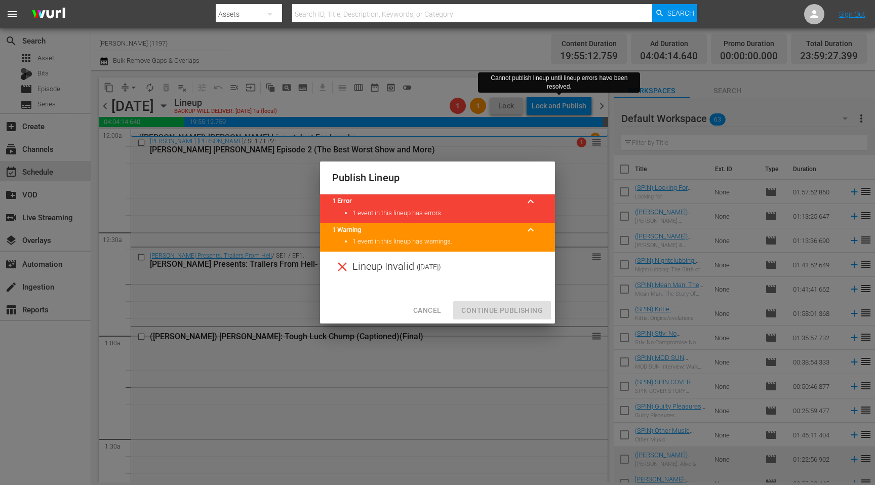
click at [413, 307] on span "Cancel" at bounding box center [427, 310] width 28 height 13
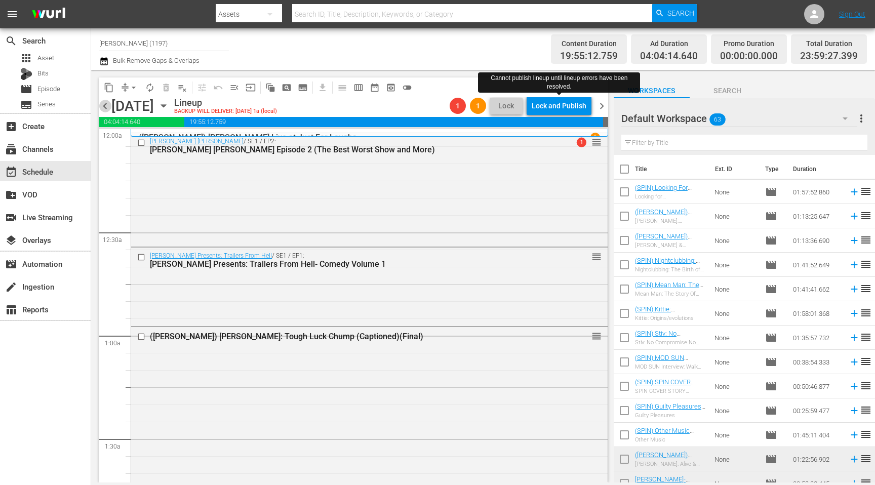
click at [105, 105] on span "chevron_left" at bounding box center [105, 106] width 13 height 13
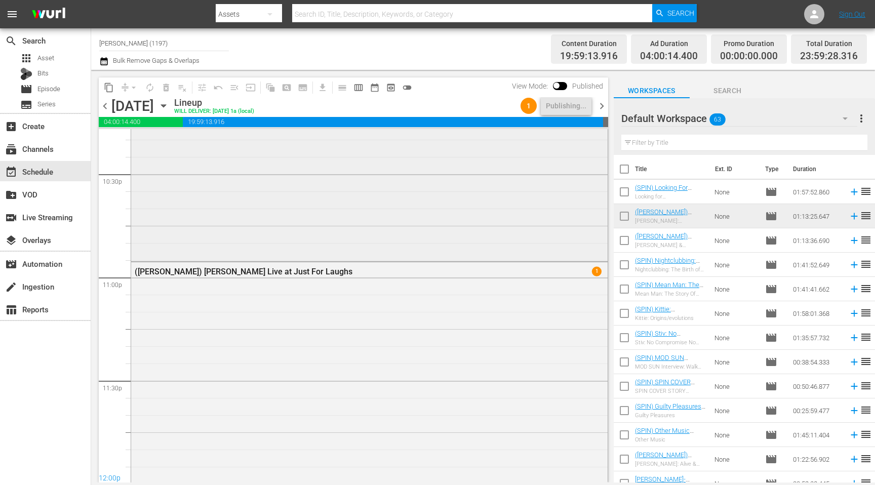
scroll to position [4605, 0]
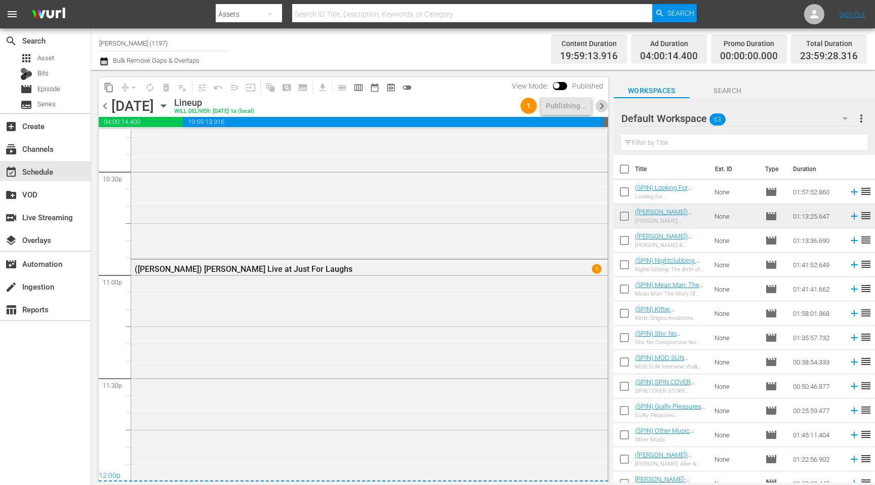
click at [600, 109] on span "chevron_right" at bounding box center [601, 106] width 13 height 13
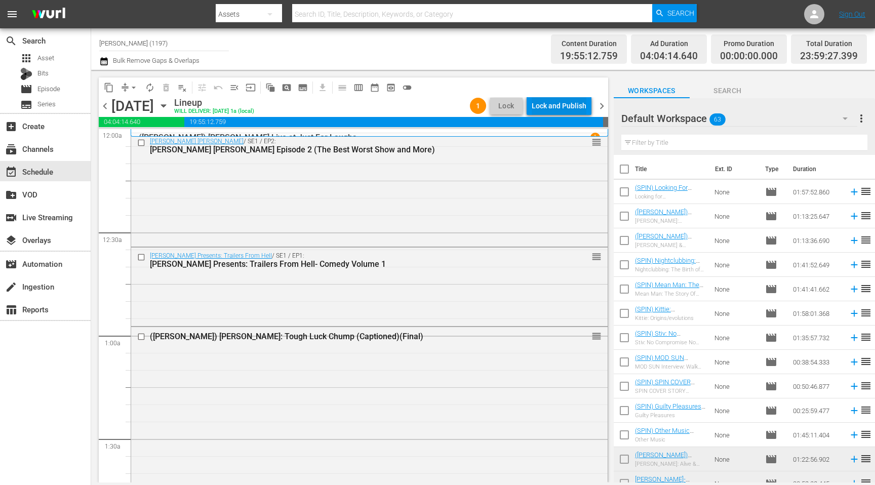
click at [560, 110] on div "Lock and Publish" at bounding box center [559, 106] width 55 height 18
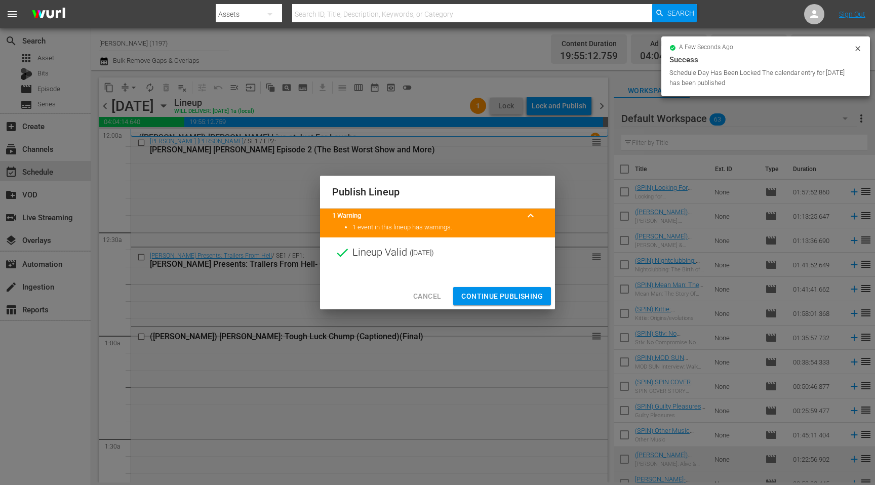
click at [504, 293] on span "Continue Publishing" at bounding box center [502, 296] width 82 height 13
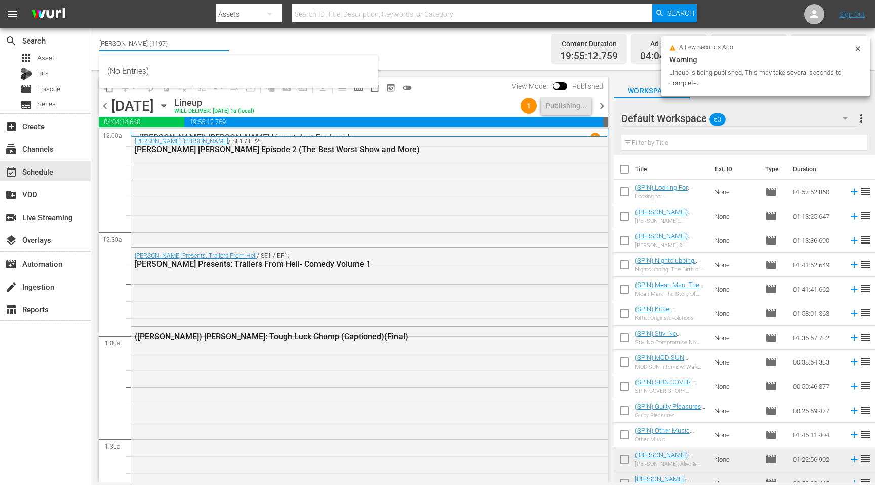
click at [164, 44] on input "[PERSON_NAME] (1197)" at bounding box center [164, 43] width 130 height 24
type input "SPIN"
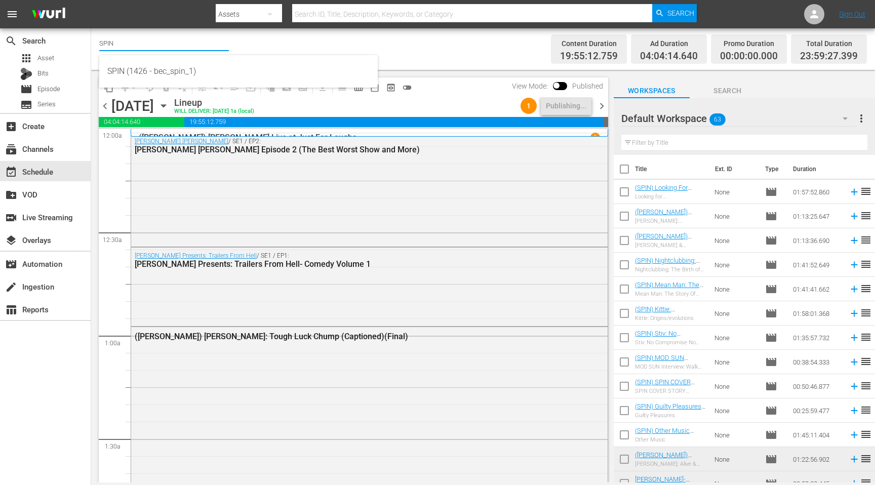
click at [132, 39] on input "SPIN" at bounding box center [164, 43] width 130 height 24
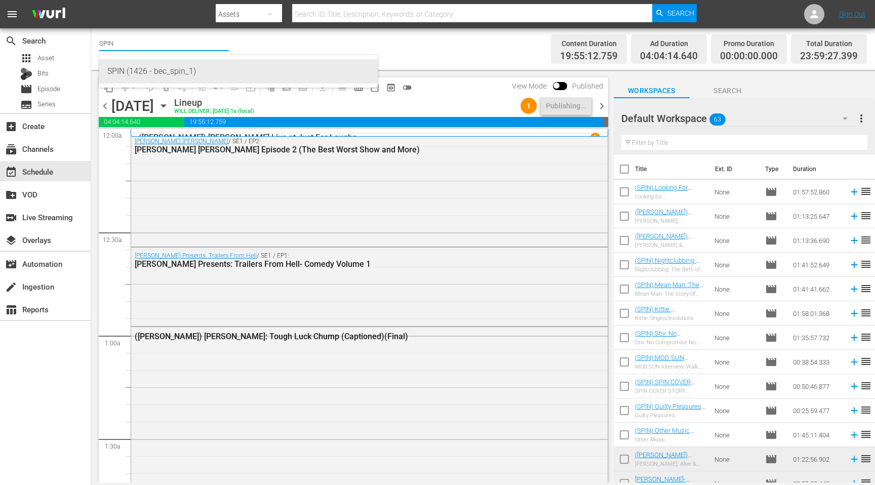
click at [177, 70] on div "SPIN (1426 - bec_spin_1)" at bounding box center [238, 71] width 262 height 24
type input "SPIN (1426 - bec_spin_1)"
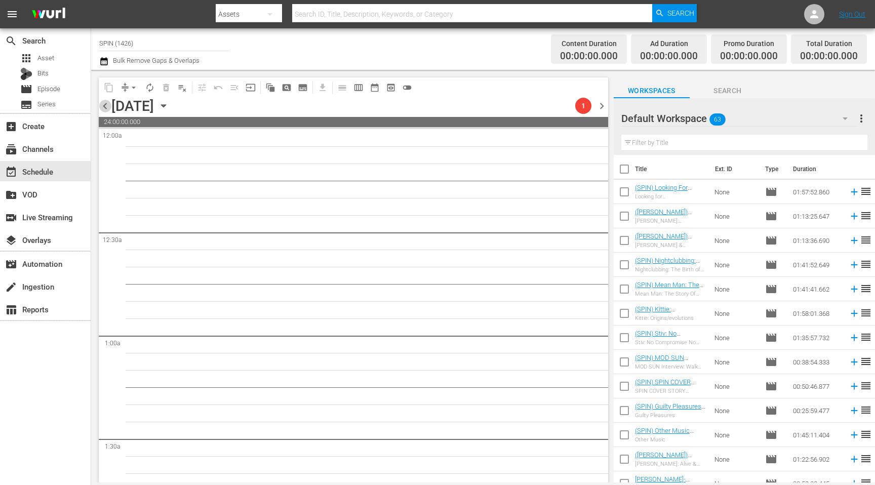
click at [102, 107] on span "chevron_left" at bounding box center [105, 106] width 13 height 13
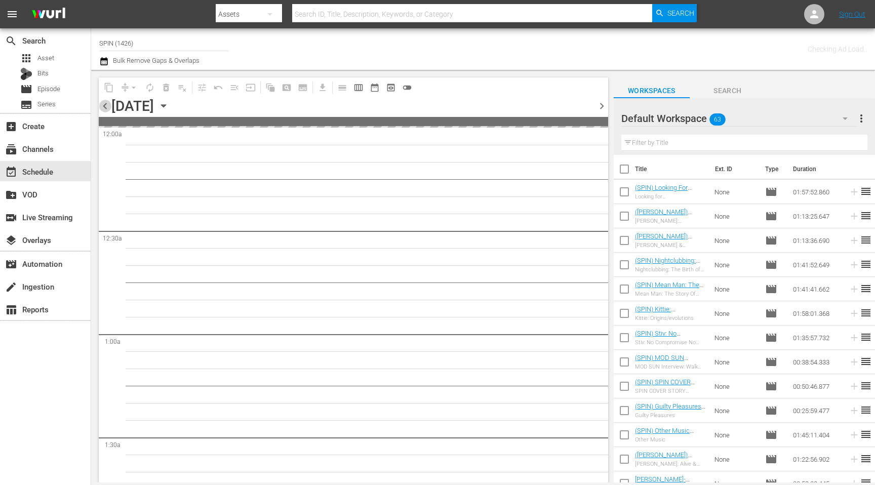
click at [102, 107] on span "chevron_left" at bounding box center [105, 106] width 13 height 13
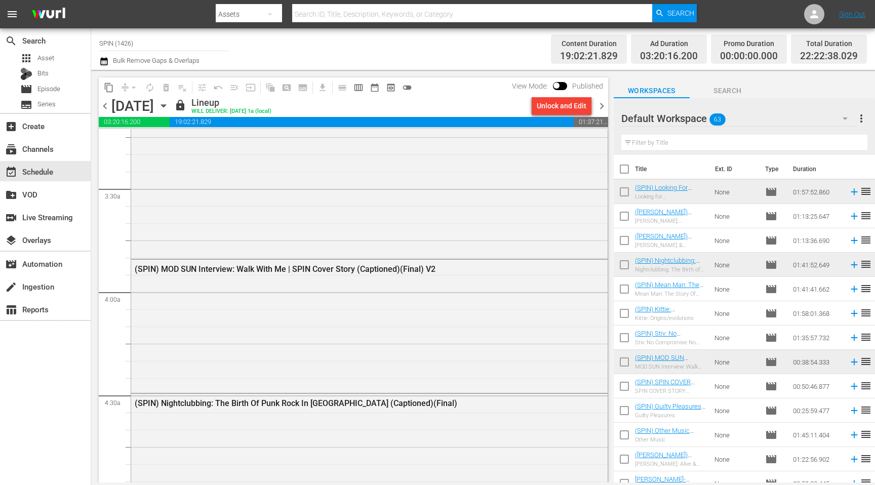
scroll to position [684, 0]
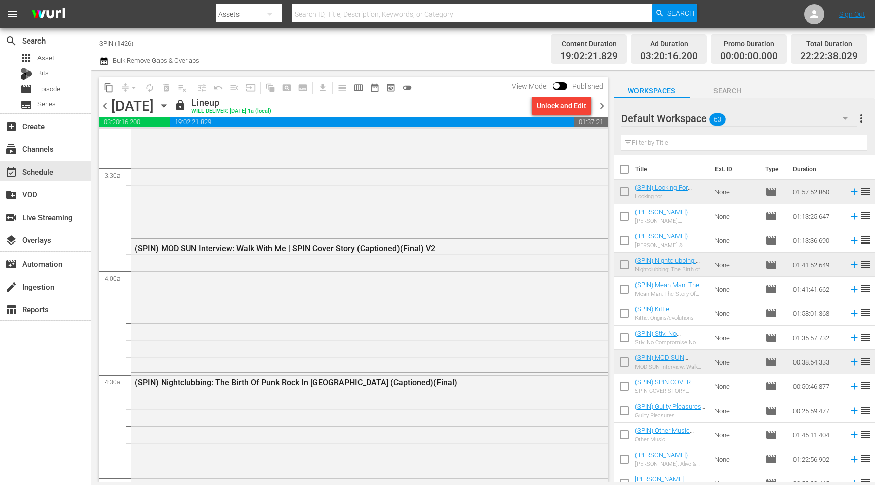
click at [103, 109] on span "chevron_left" at bounding box center [105, 106] width 13 height 13
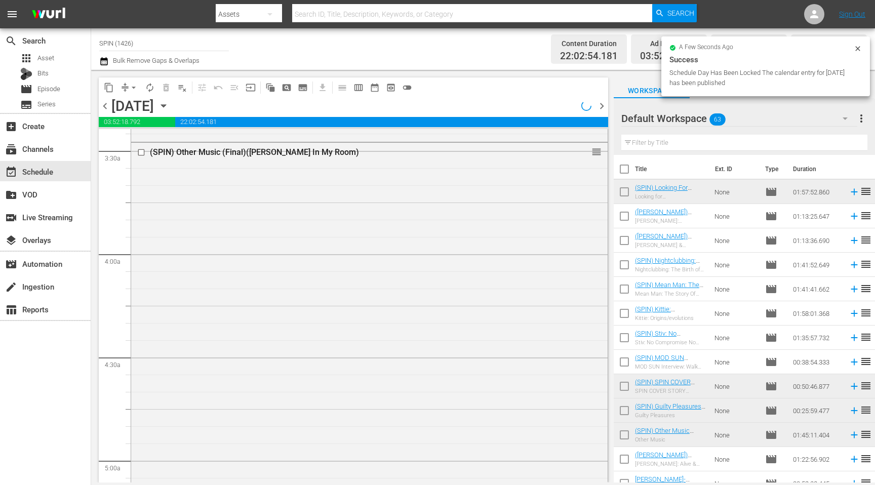
scroll to position [667, 0]
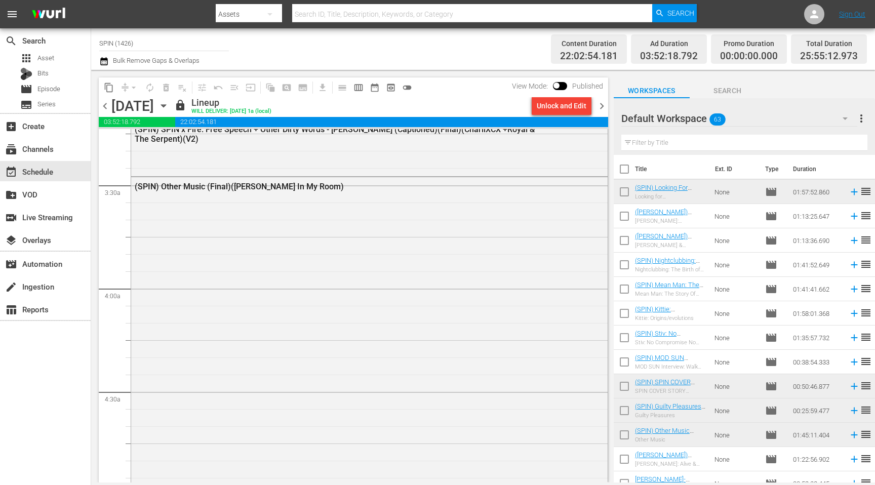
click at [598, 105] on span "chevron_right" at bounding box center [601, 106] width 13 height 13
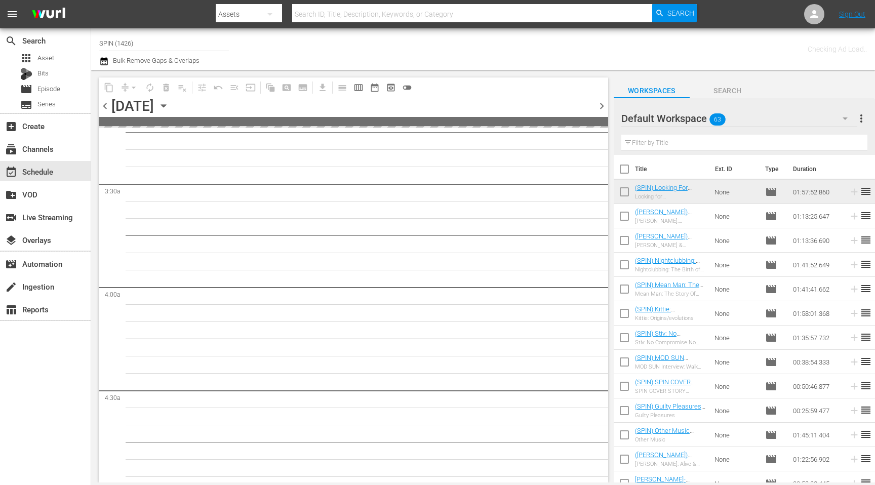
scroll to position [701, 0]
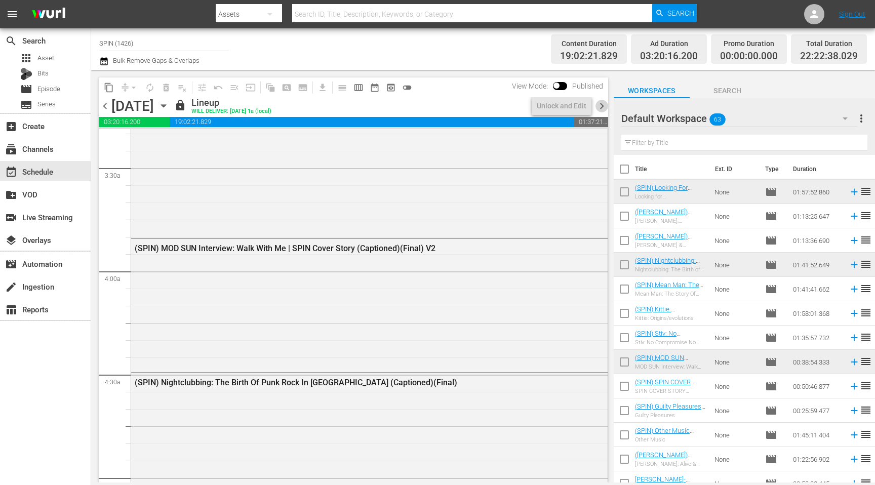
click at [598, 105] on span "chevron_right" at bounding box center [601, 106] width 13 height 13
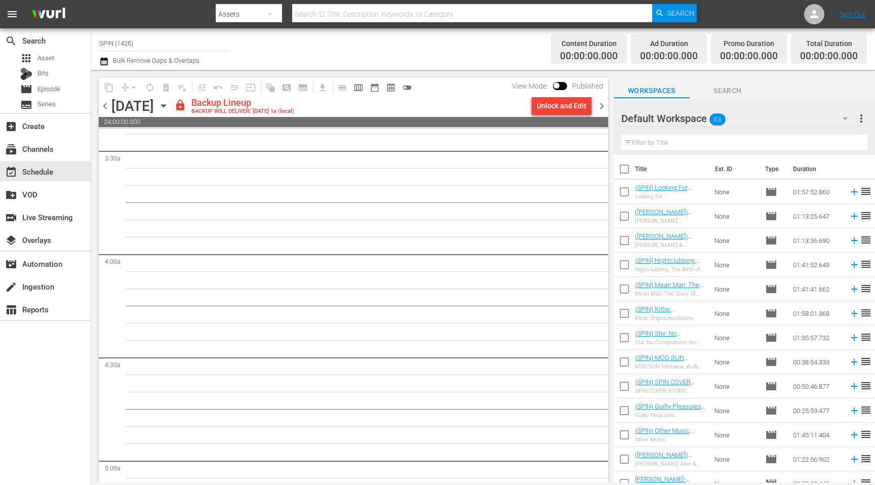
click at [551, 116] on div "chevron_left [DATE] [DATE] lock Backup Lineup BACKUP WILL DELIVER: [DATE] 1a (l…" at bounding box center [353, 107] width 509 height 20
click at [575, 106] on div "Unlock and Edit" at bounding box center [562, 106] width 50 height 18
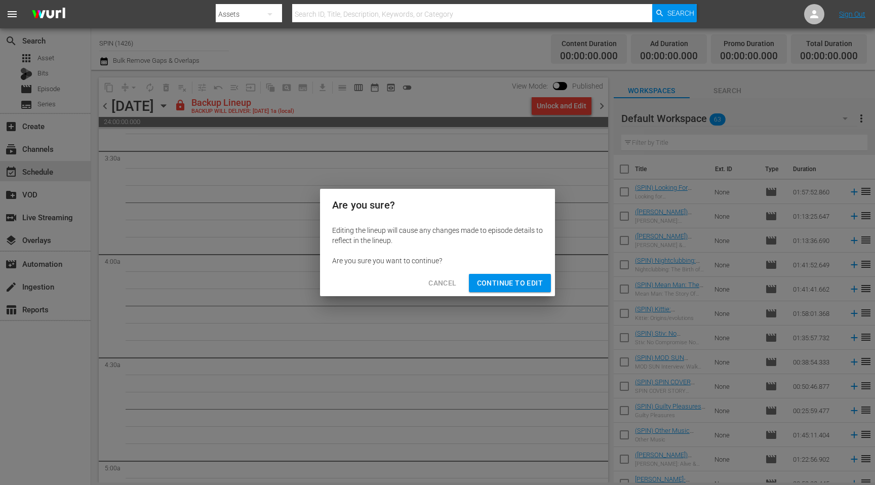
drag, startPoint x: 531, startPoint y: 286, endPoint x: 534, endPoint y: 279, distance: 6.8
click at [532, 284] on span "Continue to Edit" at bounding box center [510, 283] width 66 height 13
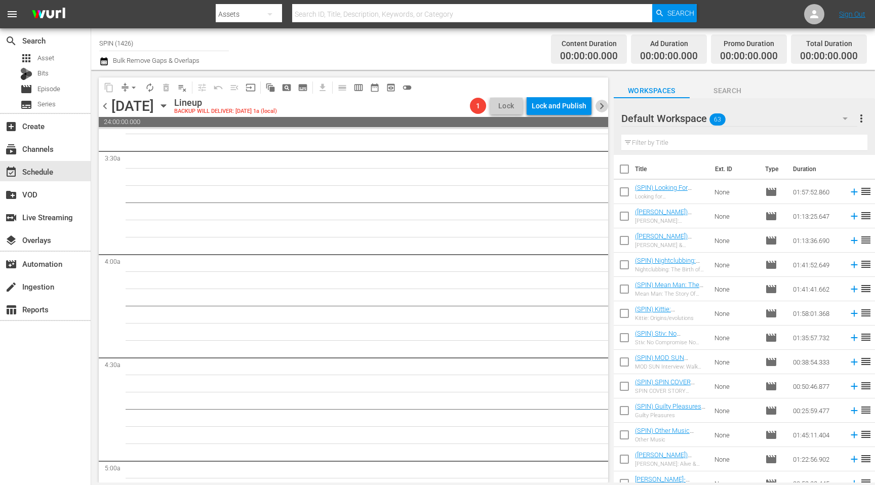
click at [599, 106] on span "chevron_right" at bounding box center [601, 106] width 13 height 13
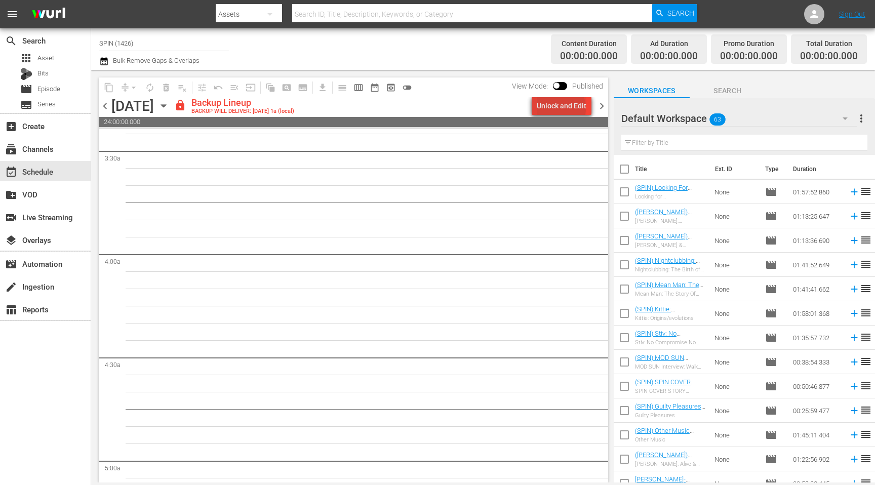
click at [563, 108] on div "Unlock and Edit" at bounding box center [562, 106] width 50 height 18
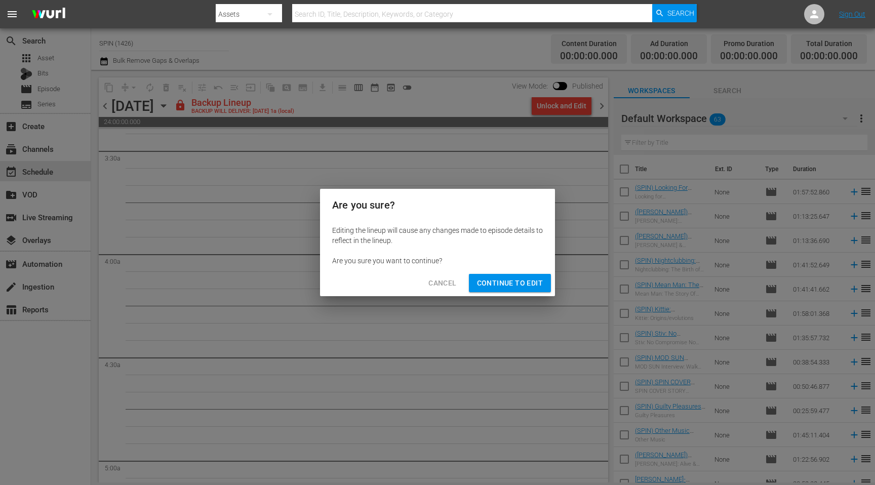
click at [532, 284] on span "Continue to Edit" at bounding box center [510, 283] width 66 height 13
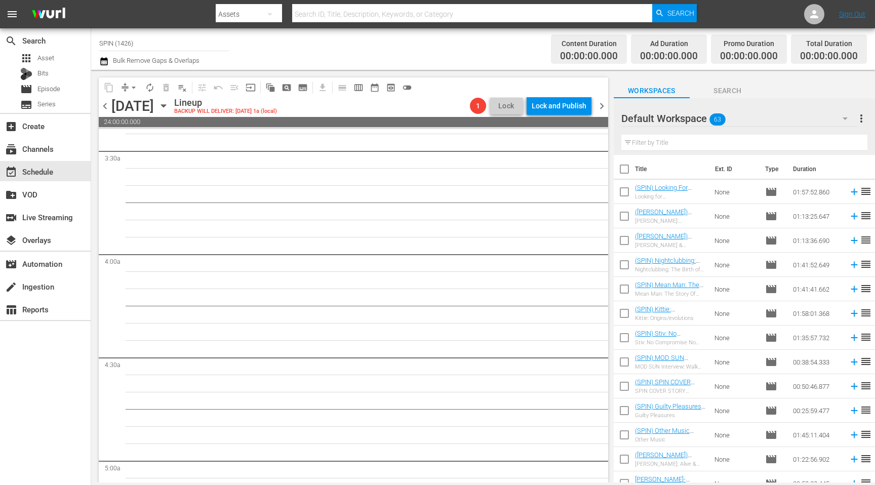
click at [105, 107] on span "chevron_left" at bounding box center [105, 106] width 13 height 13
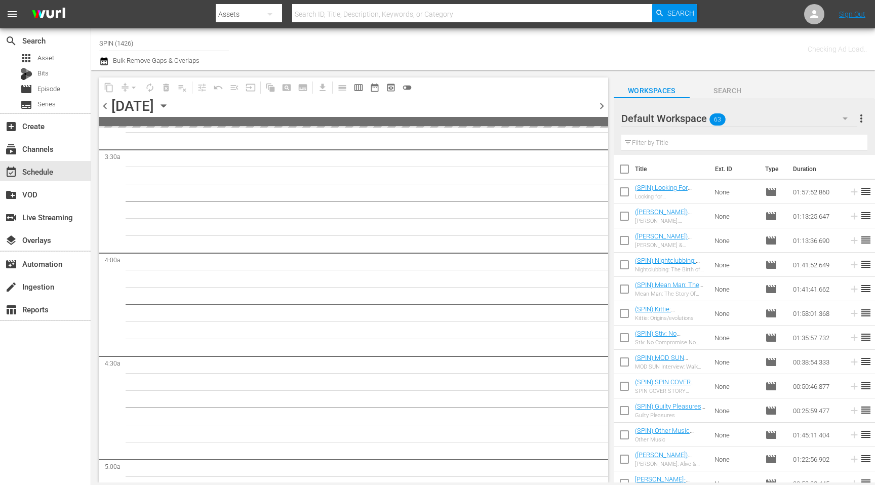
click at [105, 107] on span "chevron_left" at bounding box center [105, 106] width 13 height 13
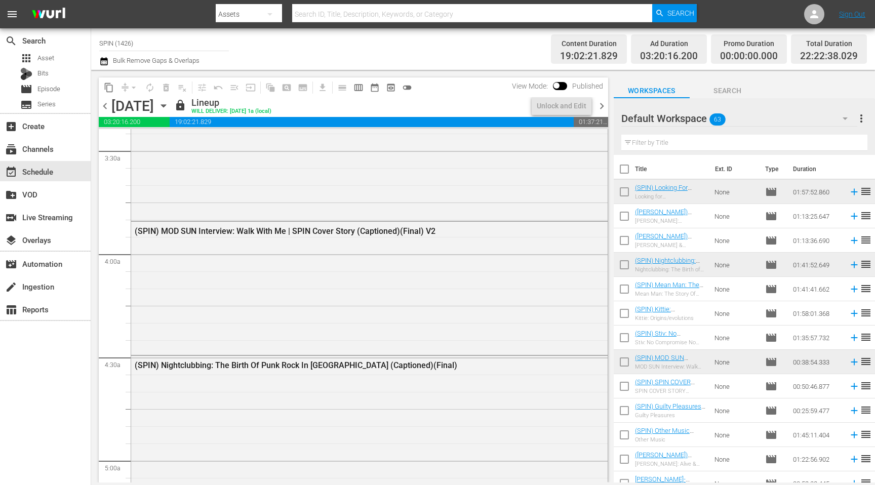
scroll to position [684, 0]
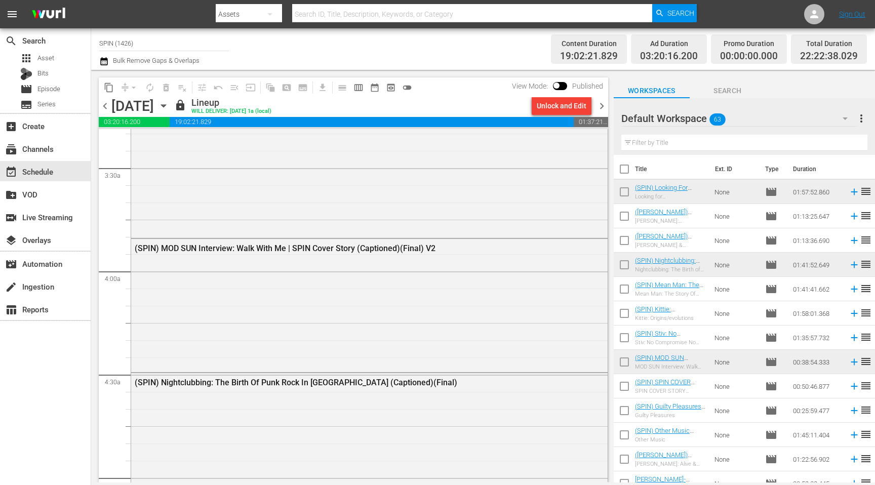
click at [600, 107] on span "chevron_right" at bounding box center [601, 106] width 13 height 13
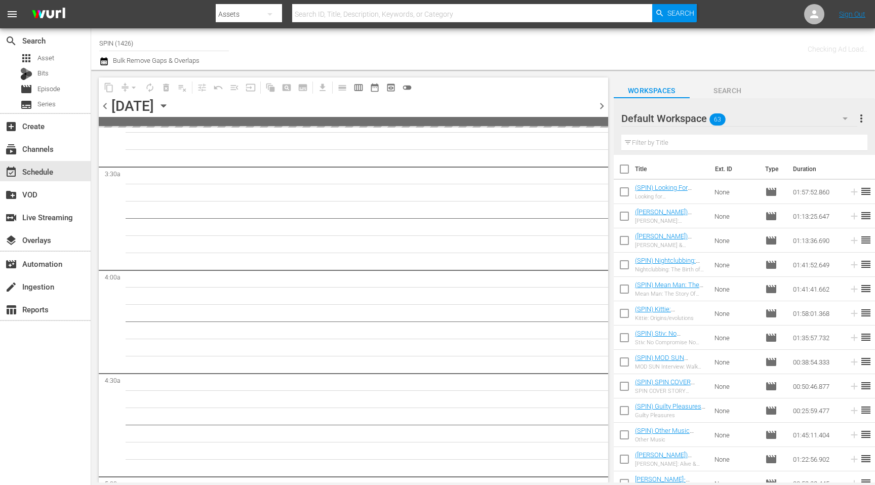
scroll to position [701, 0]
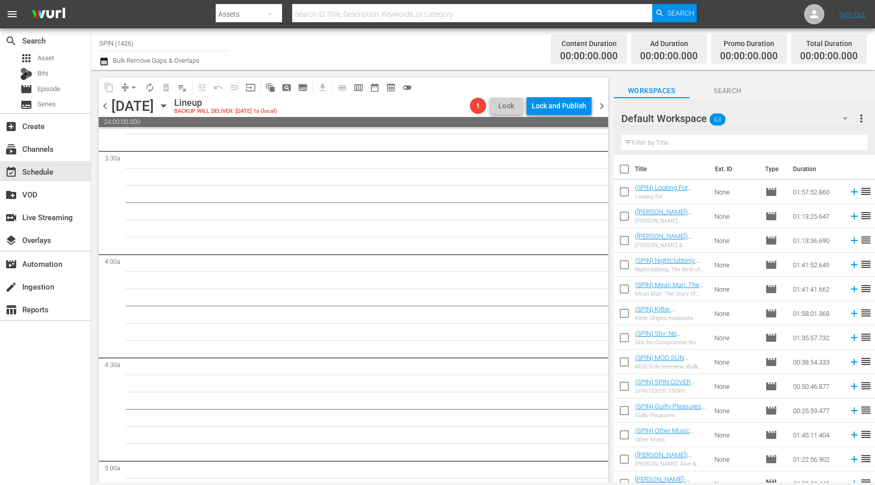
click at [169, 106] on icon "button" at bounding box center [163, 105] width 11 height 11
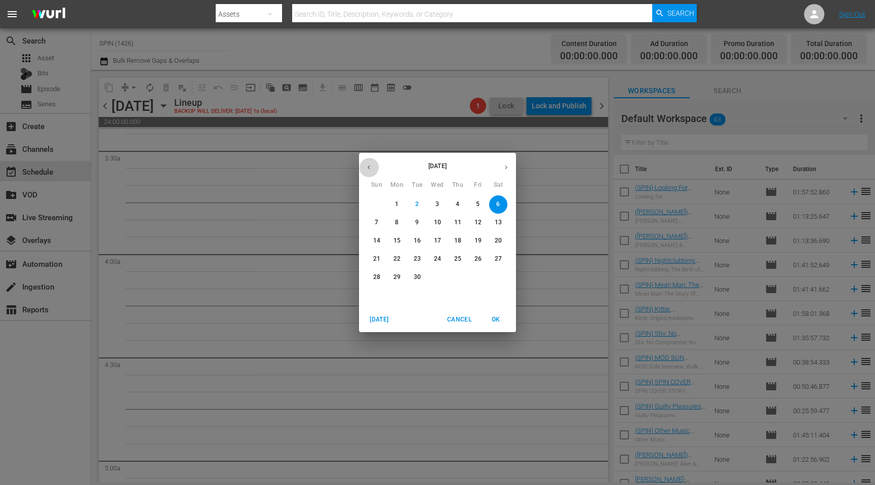
click at [372, 166] on icon "button" at bounding box center [369, 168] width 8 height 8
click at [499, 272] on button "30" at bounding box center [498, 277] width 18 height 18
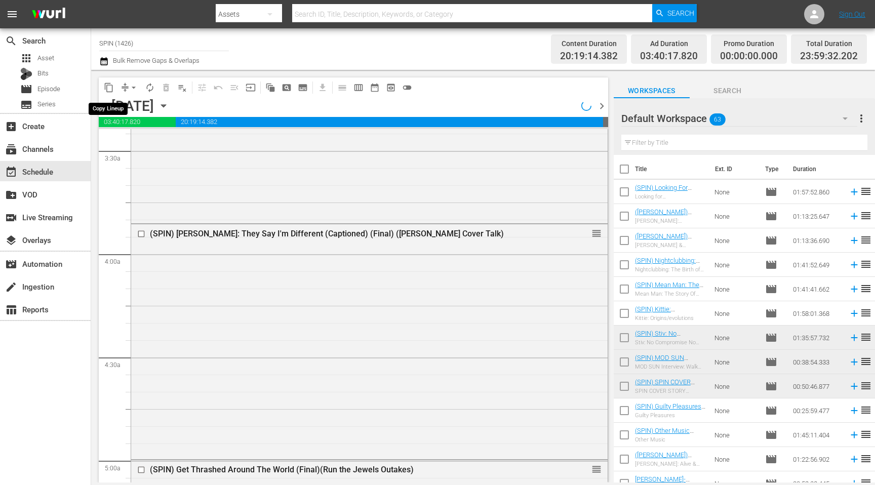
scroll to position [667, 0]
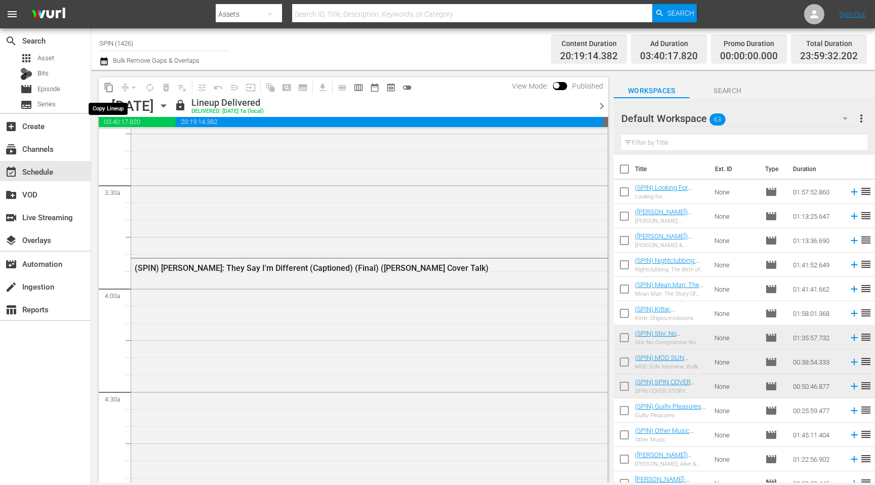
click at [108, 89] on span "content_copy" at bounding box center [109, 88] width 10 height 10
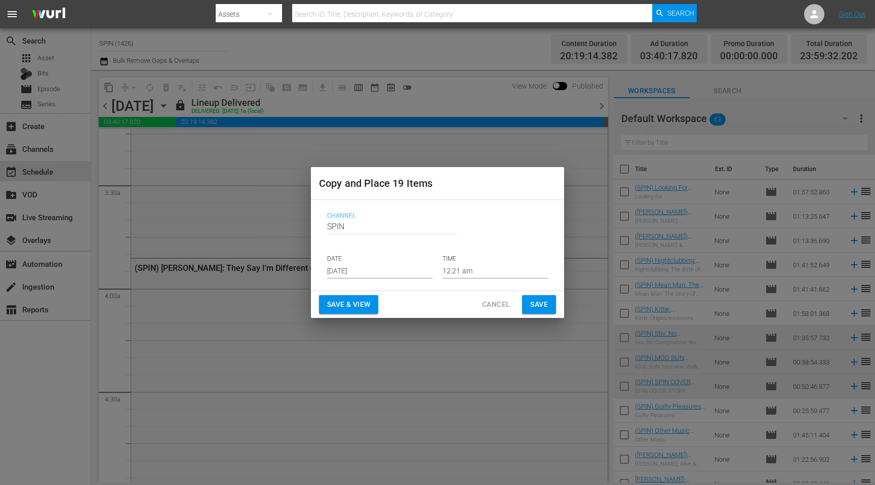
click at [371, 274] on input "[DATE]" at bounding box center [379, 270] width 105 height 15
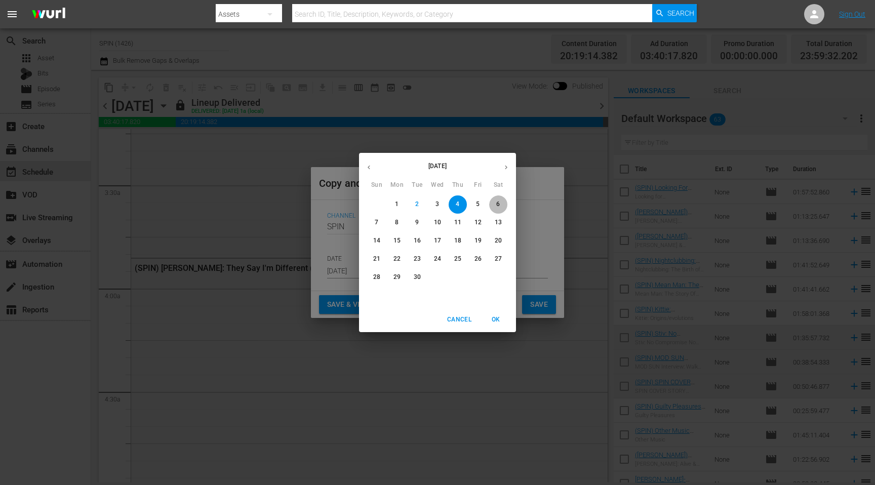
click at [499, 206] on p "6" at bounding box center [498, 204] width 4 height 9
type input "[DATE]"
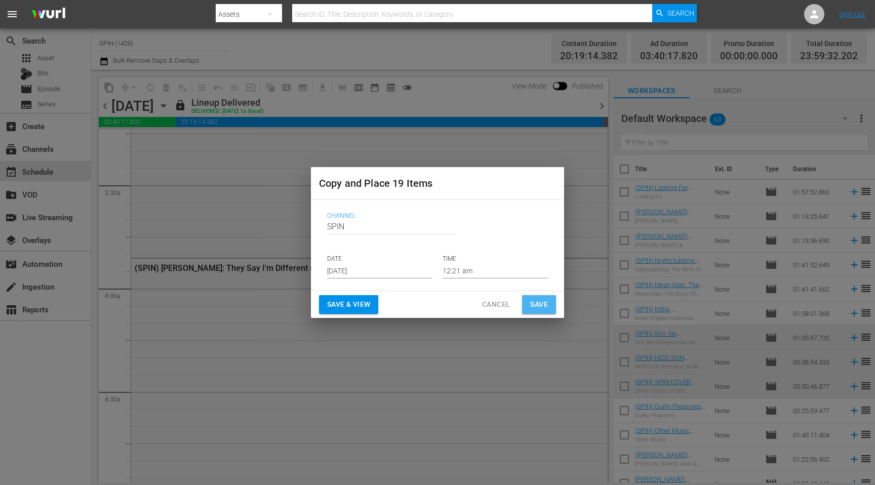
click at [543, 305] on span "Save" at bounding box center [539, 304] width 18 height 13
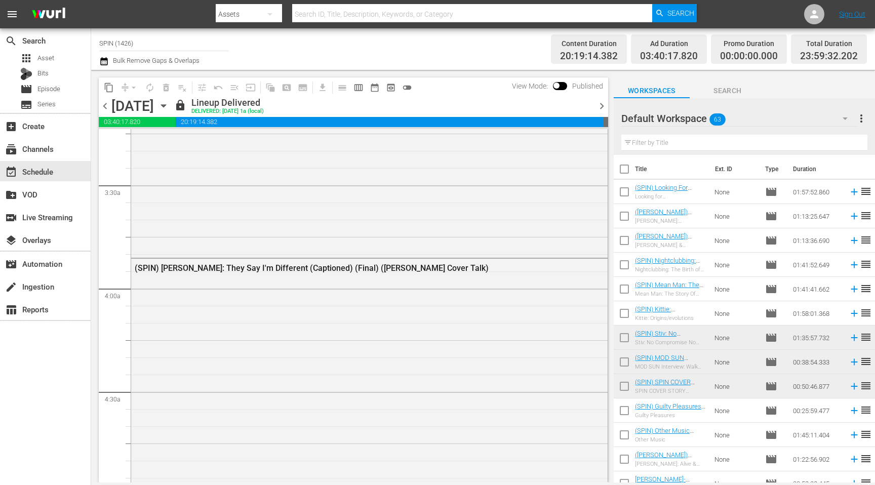
click at [602, 106] on span "chevron_right" at bounding box center [601, 106] width 13 height 13
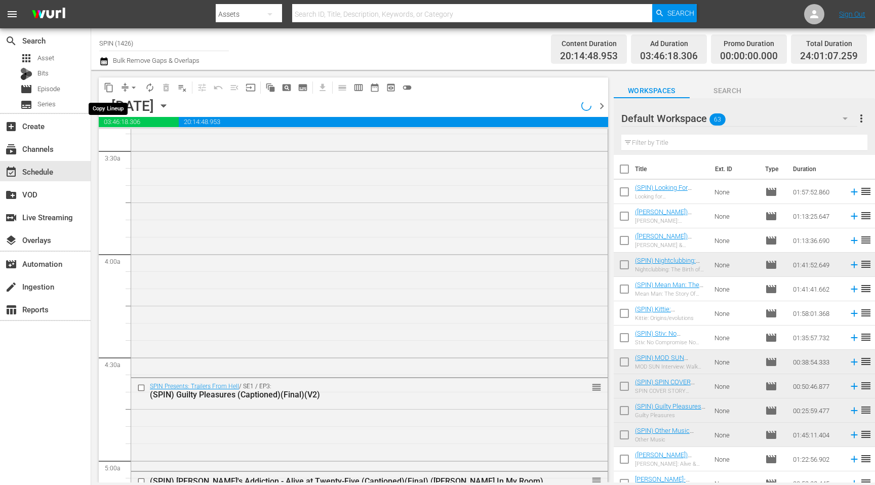
scroll to position [684, 0]
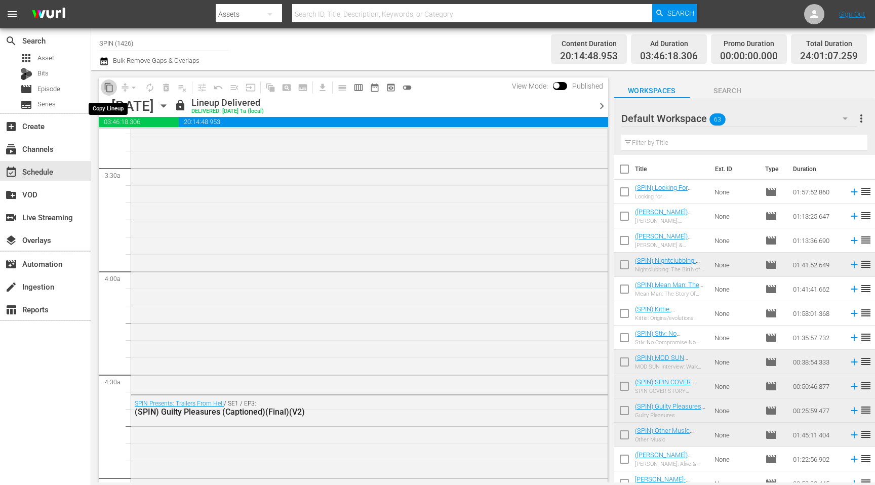
click at [113, 89] on span "content_copy" at bounding box center [109, 88] width 10 height 10
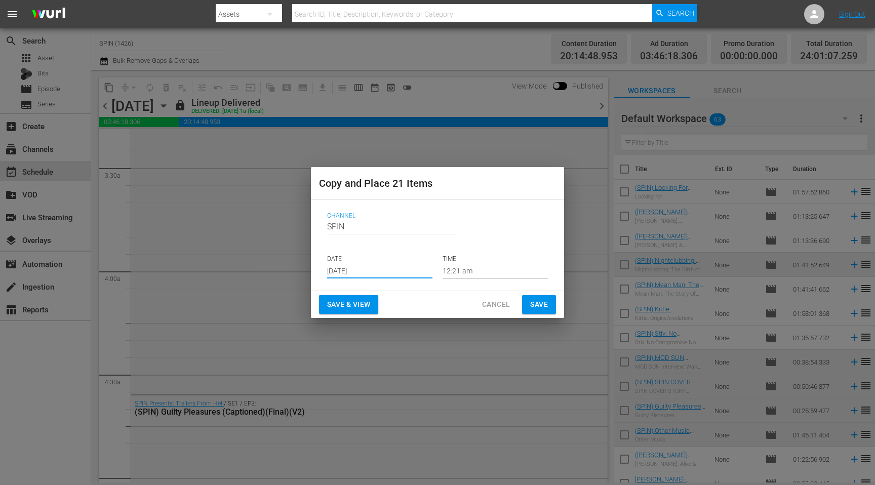
click at [369, 273] on input "[DATE]" at bounding box center [379, 270] width 105 height 15
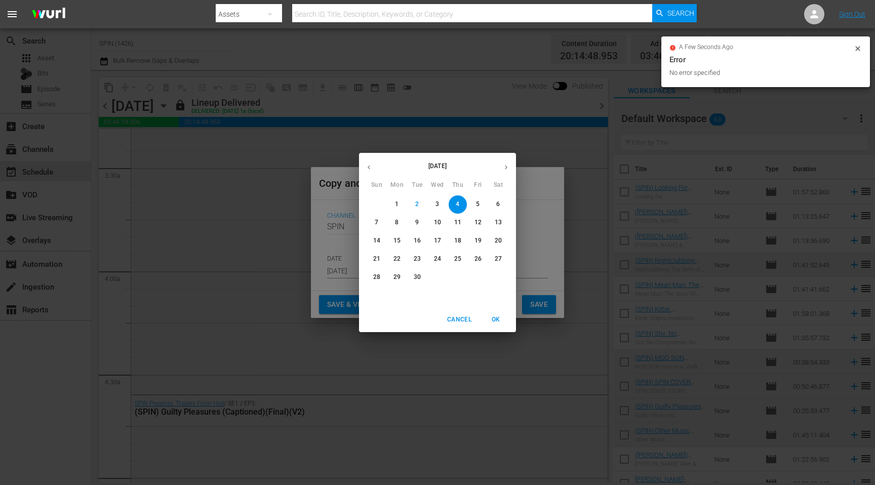
click at [377, 223] on p "7" at bounding box center [377, 222] width 4 height 9
type input "[DATE]"
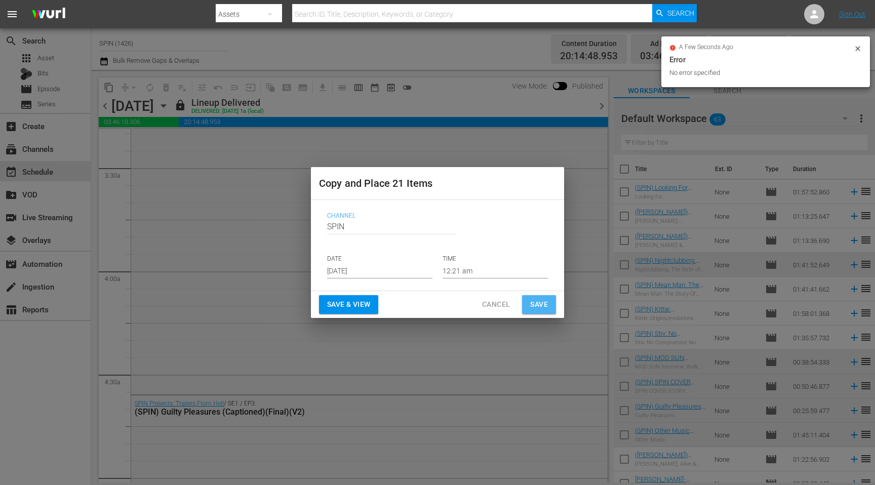
click at [540, 304] on span "Save" at bounding box center [539, 304] width 18 height 13
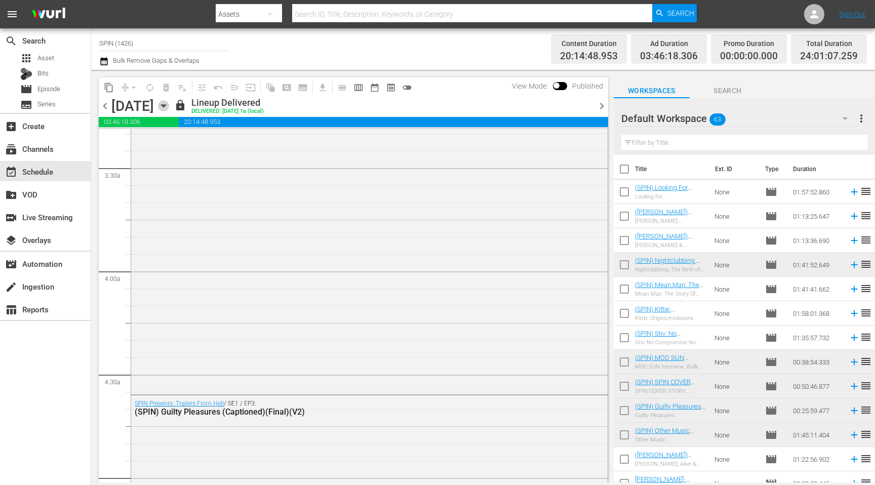
click at [169, 108] on icon "button" at bounding box center [163, 105] width 11 height 11
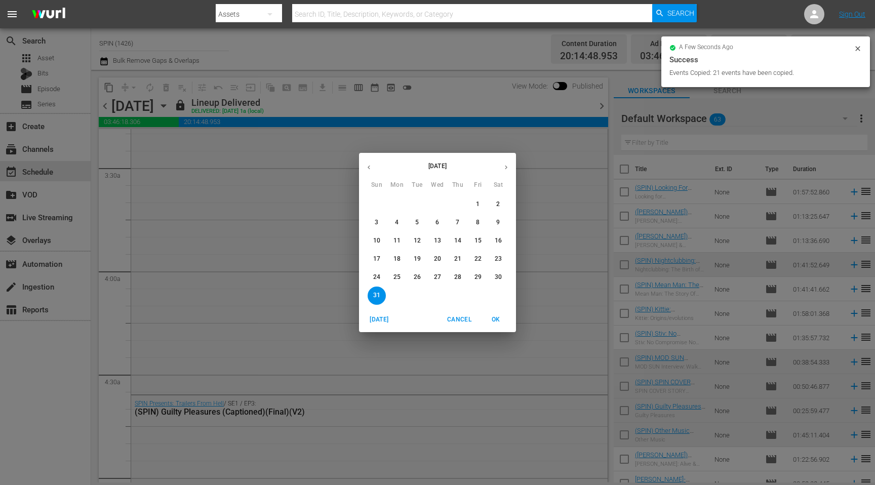
click at [502, 170] on icon "button" at bounding box center [506, 168] width 8 height 8
click at [476, 202] on p "5" at bounding box center [478, 204] width 4 height 9
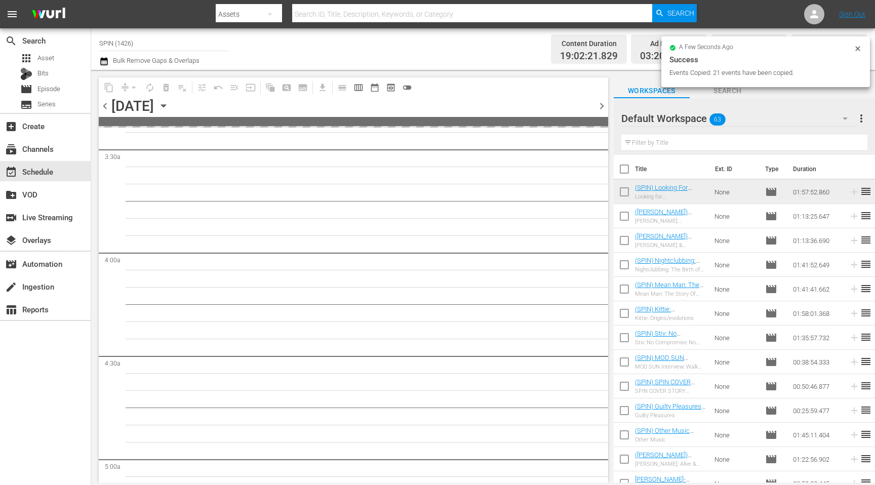
scroll to position [684, 0]
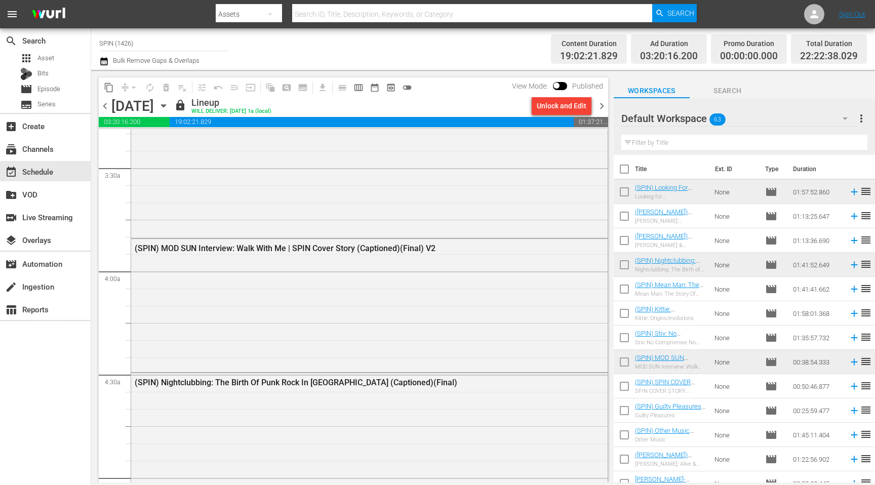
click at [605, 107] on span "chevron_right" at bounding box center [601, 106] width 13 height 13
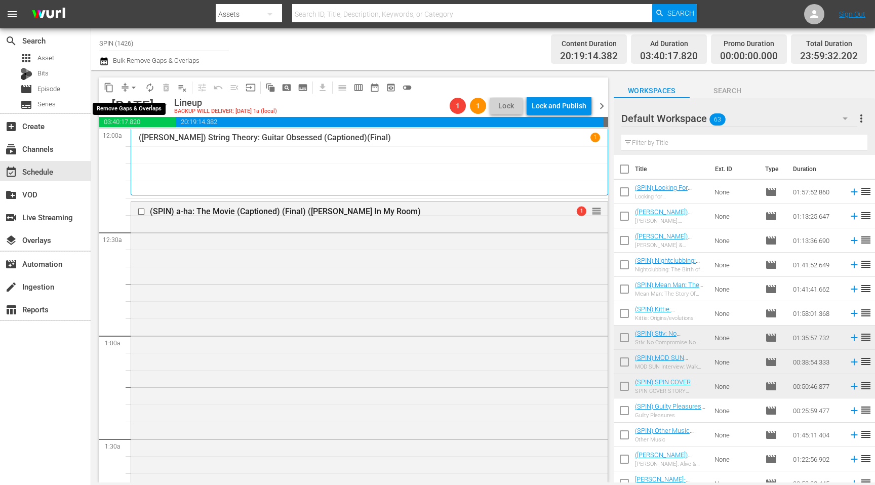
drag, startPoint x: 122, startPoint y: 86, endPoint x: 134, endPoint y: 102, distance: 20.2
click at [123, 86] on span "compress" at bounding box center [125, 88] width 10 height 10
click at [135, 88] on span "arrow_drop_down" at bounding box center [134, 88] width 10 height 10
click at [157, 142] on li "Align to End of Previous Day" at bounding box center [134, 141] width 106 height 17
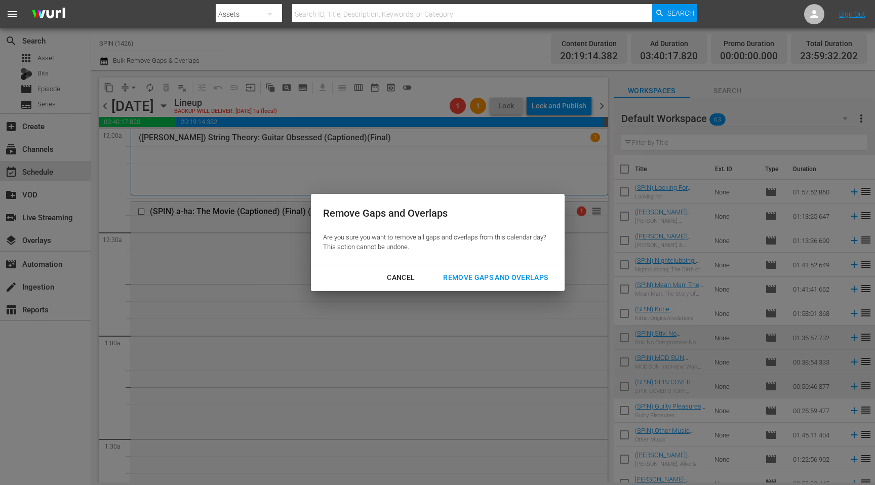
drag, startPoint x: 495, startPoint y: 279, endPoint x: 489, endPoint y: 281, distance: 6.4
click at [495, 279] on div "Remove Gaps and Overlaps" at bounding box center [495, 277] width 121 height 13
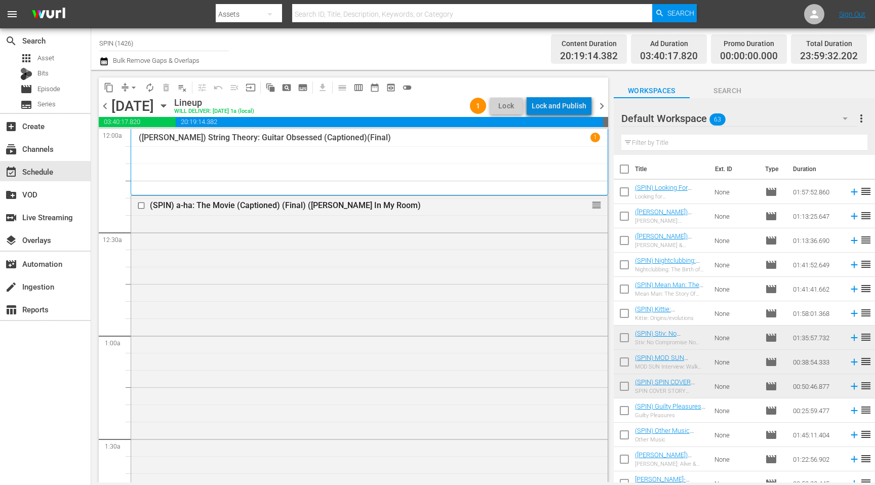
click at [567, 108] on div "Lock and Publish" at bounding box center [559, 106] width 55 height 18
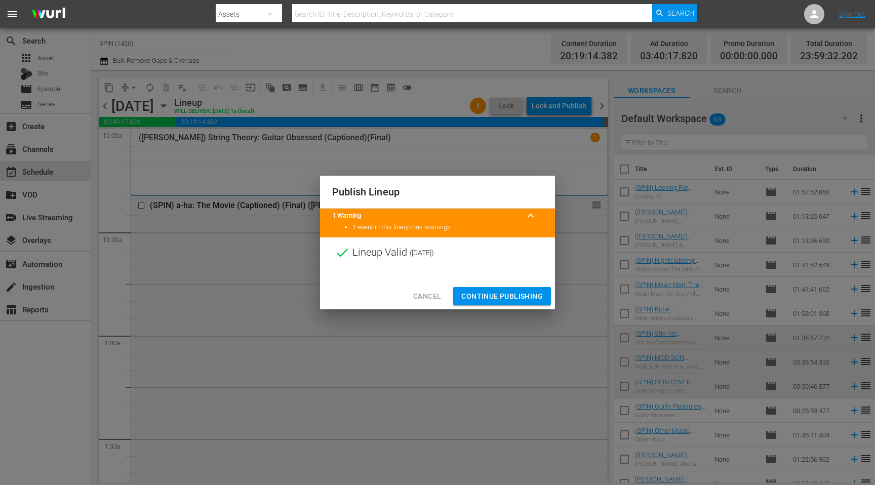
click at [516, 294] on span "Continue Publishing" at bounding box center [502, 296] width 82 height 13
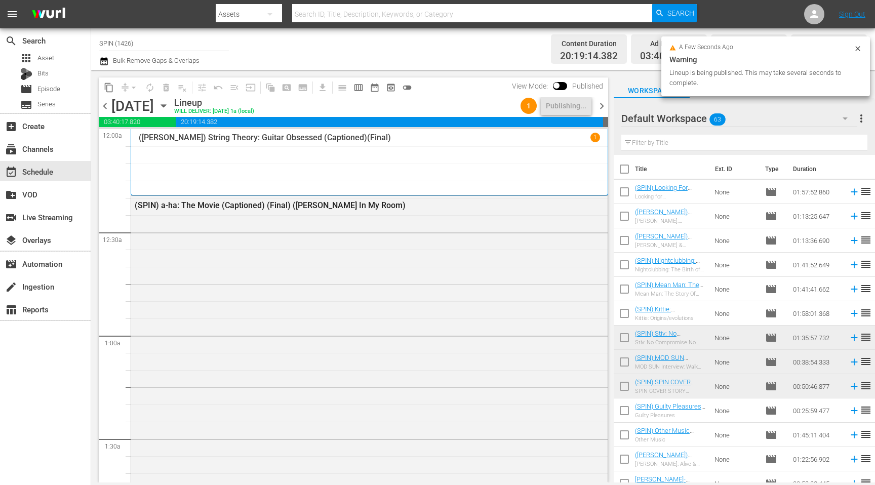
click at [603, 103] on span "chevron_right" at bounding box center [601, 106] width 13 height 13
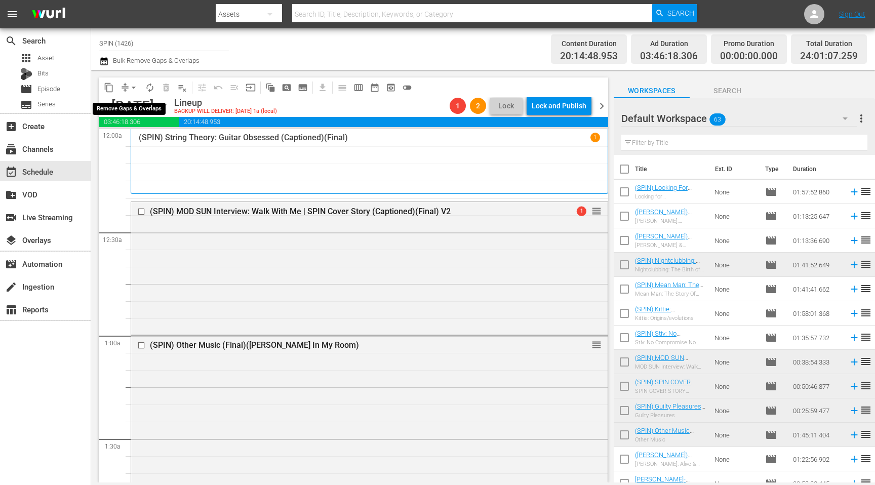
click at [128, 88] on button "arrow_drop_down" at bounding box center [134, 87] width 16 height 16
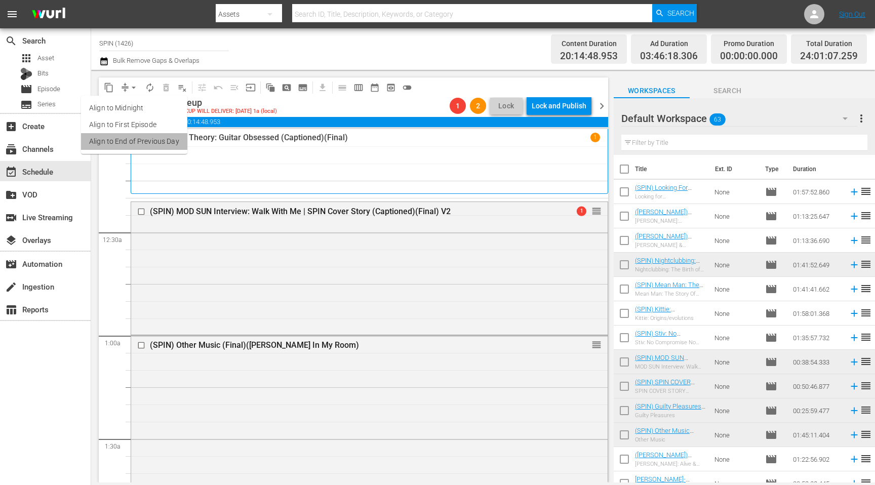
click at [162, 140] on li "Align to End of Previous Day" at bounding box center [134, 141] width 106 height 17
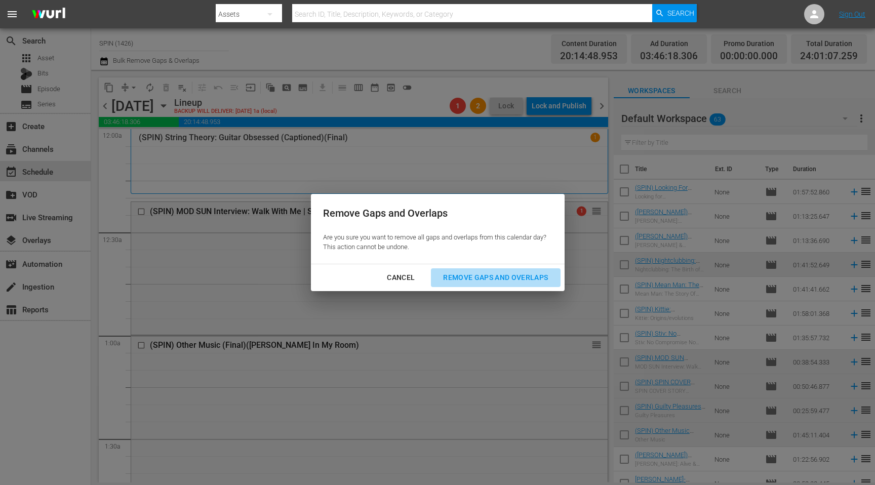
click at [472, 271] on div "Remove Gaps and Overlaps" at bounding box center [495, 277] width 121 height 13
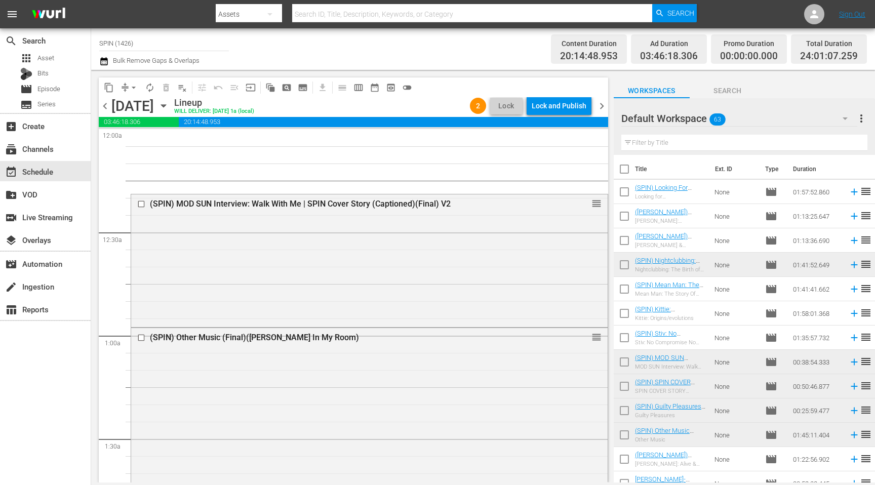
click at [107, 105] on span "chevron_left" at bounding box center [105, 106] width 13 height 13
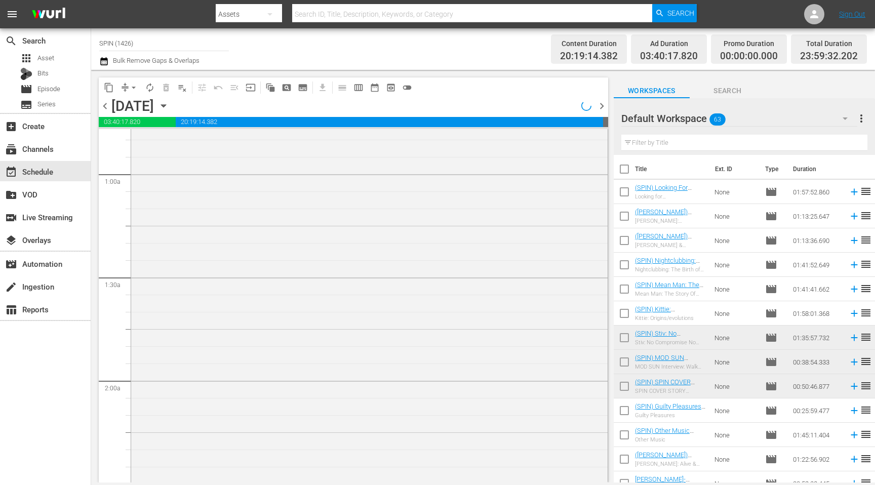
scroll to position [157, 0]
click at [602, 109] on span "chevron_right" at bounding box center [601, 106] width 13 height 13
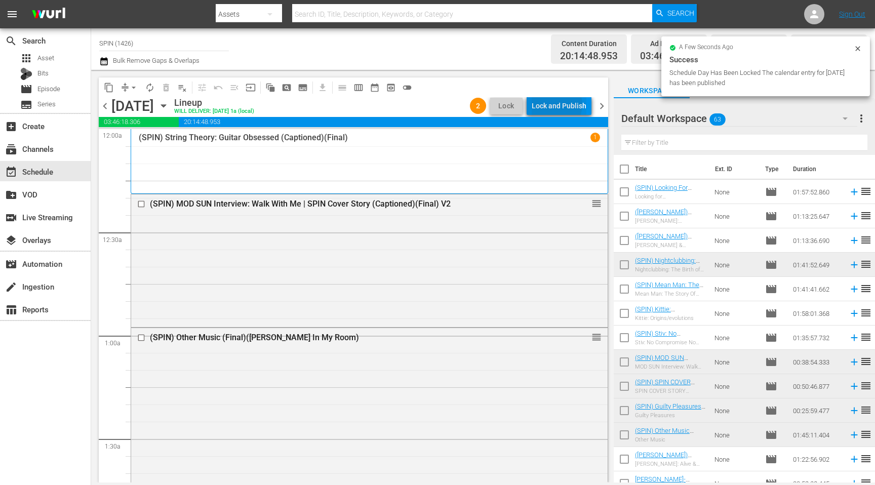
click at [557, 105] on div "Lock and Publish" at bounding box center [559, 106] width 55 height 18
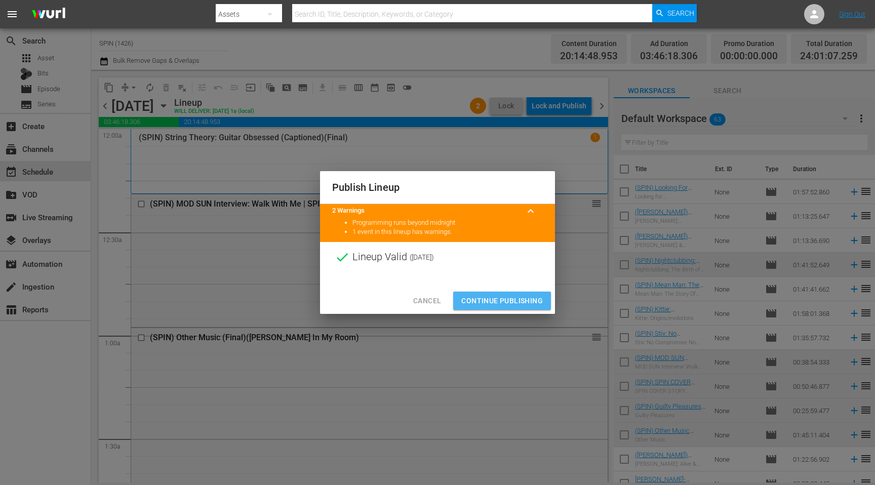
click at [504, 299] on span "Continue Publishing" at bounding box center [502, 301] width 82 height 13
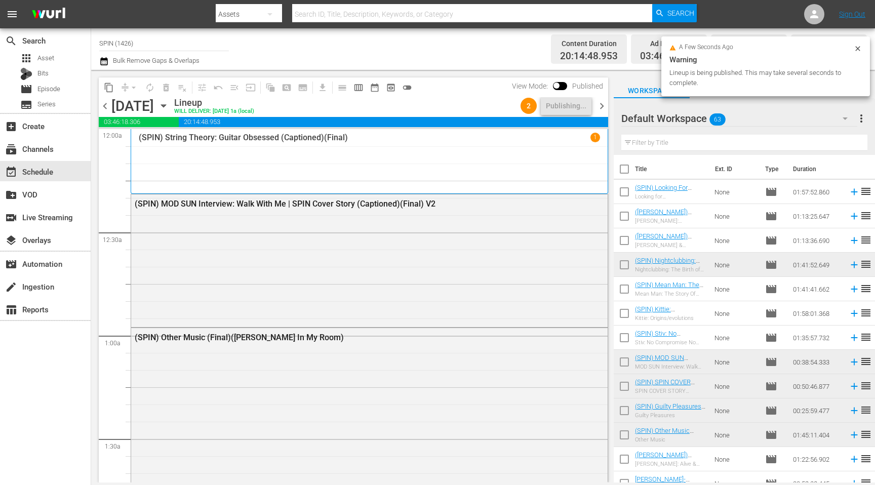
click at [602, 108] on span "chevron_right" at bounding box center [601, 106] width 13 height 13
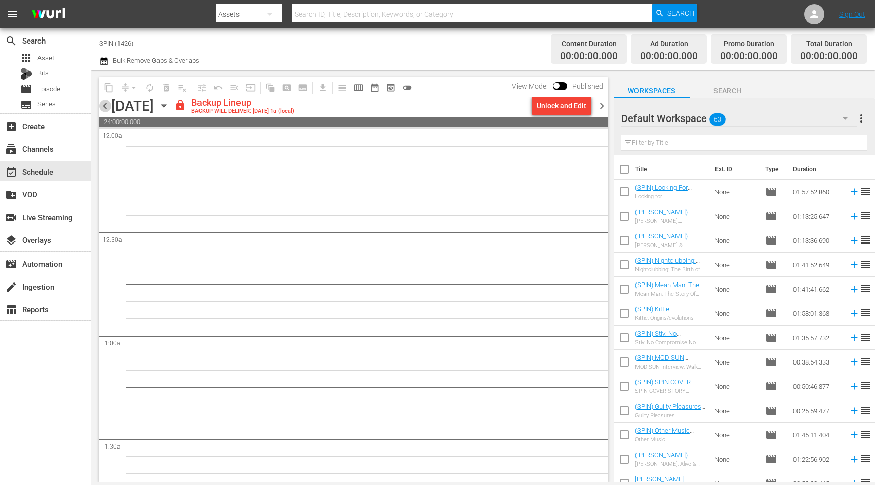
click at [106, 103] on span "chevron_left" at bounding box center [105, 106] width 13 height 13
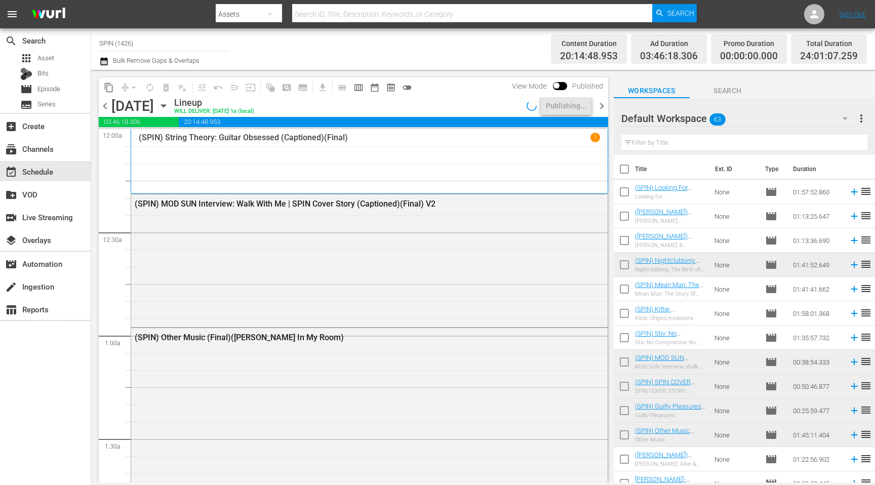
click at [106, 103] on span "chevron_left" at bounding box center [105, 106] width 13 height 13
